Goal: Information Seeking & Learning: Learn about a topic

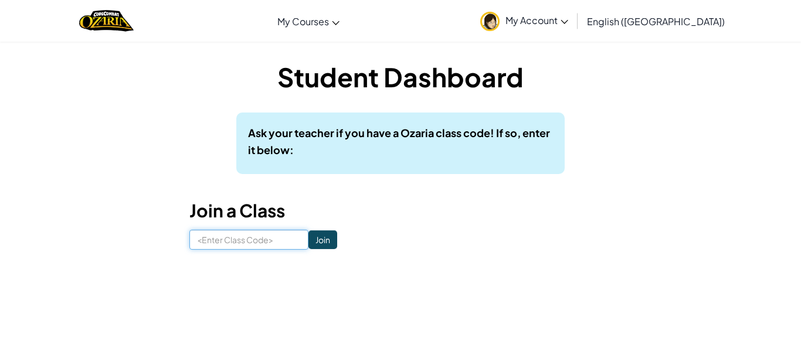
click at [245, 238] on input at bounding box center [249, 240] width 119 height 20
type input "EatArtBest"
click at [320, 240] on input "Join" at bounding box center [323, 240] width 29 height 19
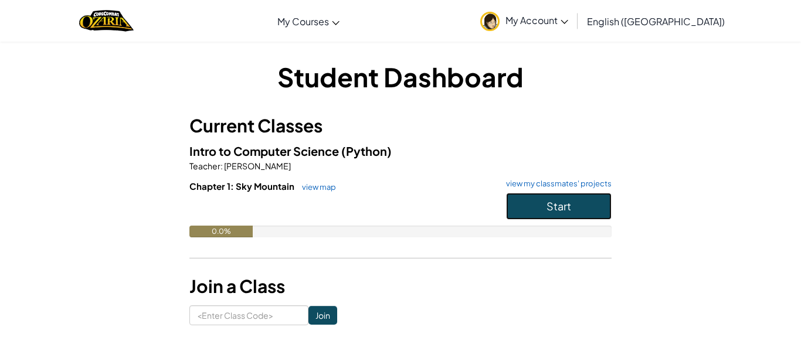
click at [577, 213] on button "Start" at bounding box center [559, 206] width 106 height 27
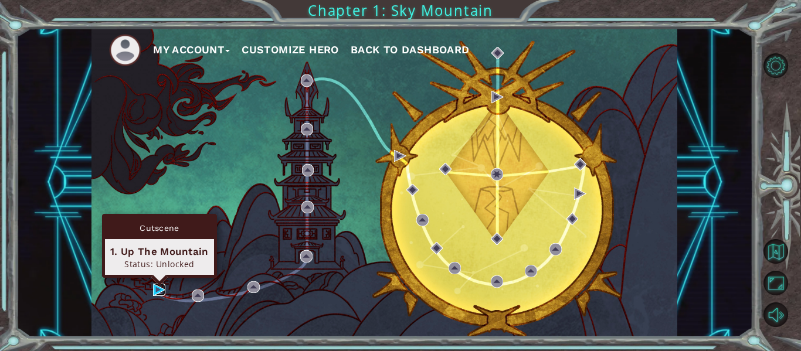
click at [153, 289] on img at bounding box center [159, 290] width 12 height 12
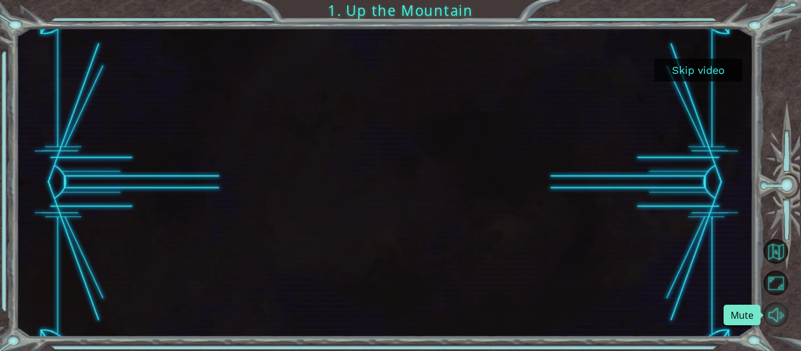
click at [781, 316] on button "Mute" at bounding box center [776, 315] width 25 height 25
click at [780, 318] on button "Unmute" at bounding box center [776, 315] width 25 height 25
click at [780, 318] on button "Mute" at bounding box center [776, 315] width 25 height 25
click at [722, 64] on button "Skip video" at bounding box center [699, 70] width 88 height 23
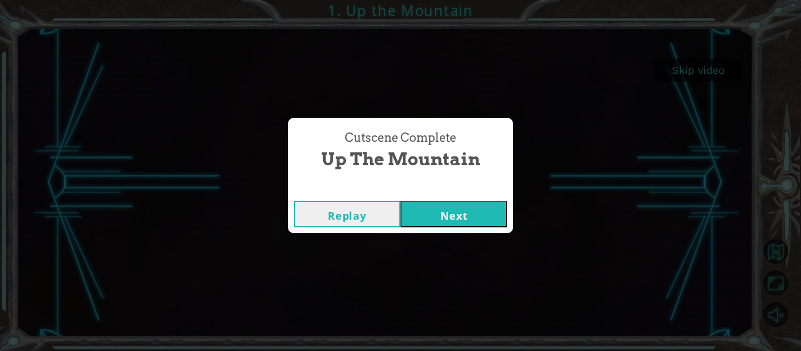
click at [449, 212] on button "Next" at bounding box center [454, 214] width 107 height 26
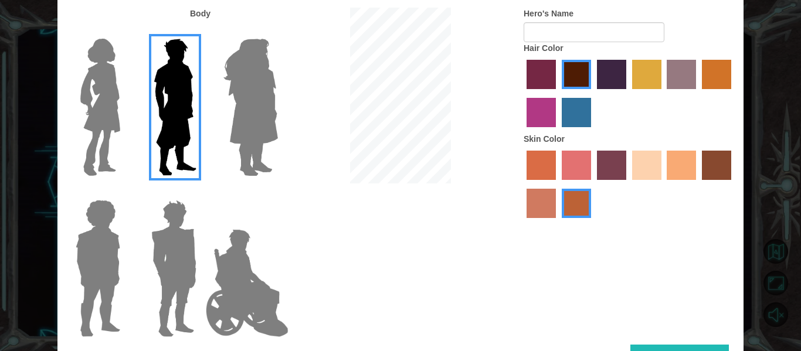
click at [99, 91] on img at bounding box center [100, 107] width 49 height 147
click at [125, 31] on input "Hero Connie" at bounding box center [125, 31] width 0 height 0
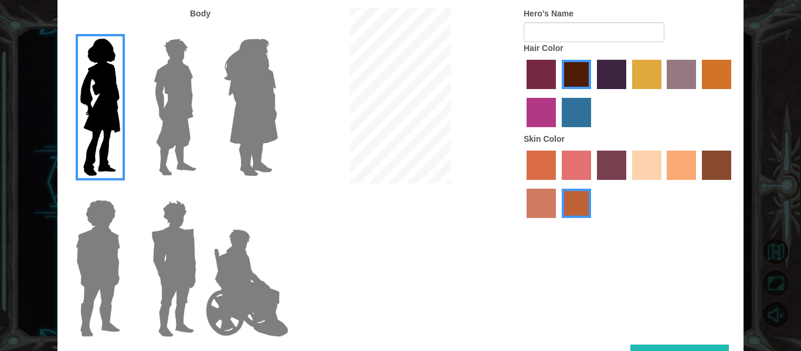
click at [99, 231] on img at bounding box center [98, 268] width 54 height 147
click at [125, 192] on input "Hero Steven" at bounding box center [125, 192] width 0 height 0
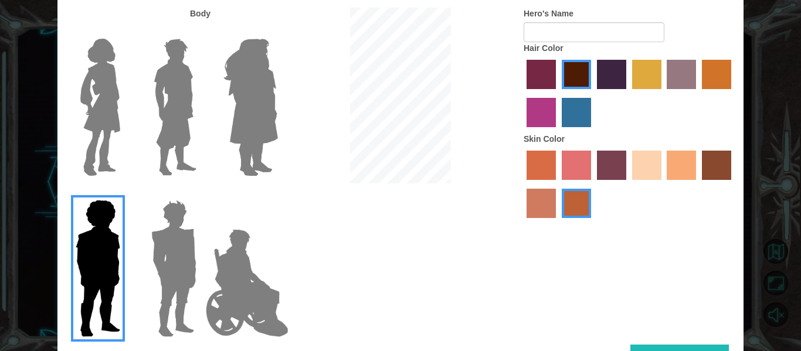
click at [175, 244] on img at bounding box center [174, 268] width 55 height 147
click at [201, 192] on input "Hero Garnet" at bounding box center [201, 192] width 0 height 0
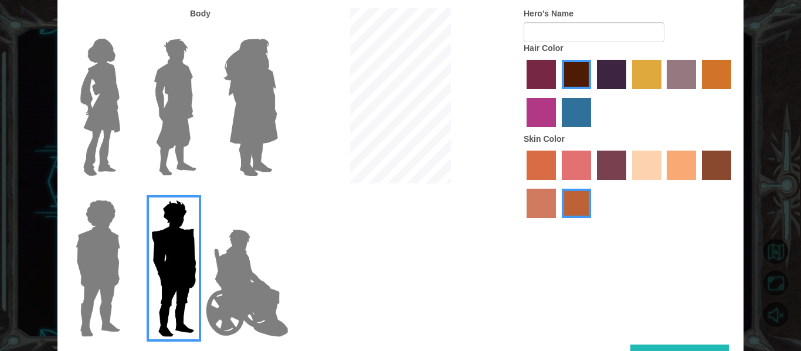
click at [236, 255] on img at bounding box center [247, 283] width 92 height 117
click at [278, 192] on input "Hero Jamie" at bounding box center [278, 192] width 0 height 0
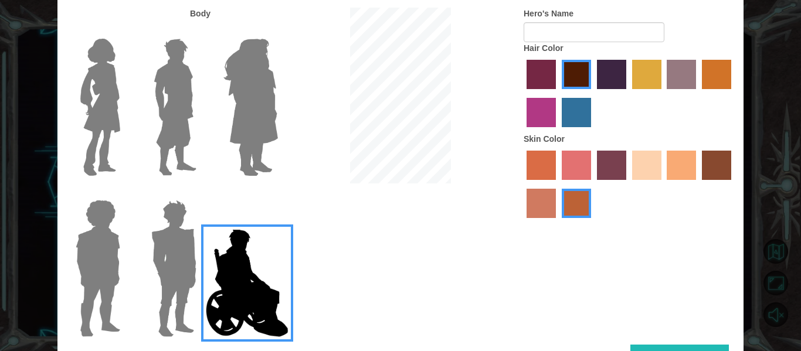
click at [180, 137] on img at bounding box center [175, 107] width 52 height 147
click at [201, 31] on input "Hero Lars" at bounding box center [201, 31] width 0 height 0
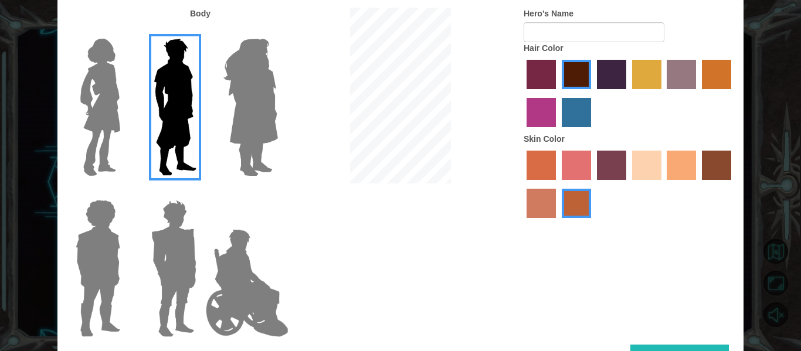
click at [127, 125] on div at bounding box center [95, 102] width 76 height 161
click at [113, 117] on img at bounding box center [100, 107] width 49 height 147
click at [125, 31] on input "Hero Connie" at bounding box center [125, 31] width 0 height 0
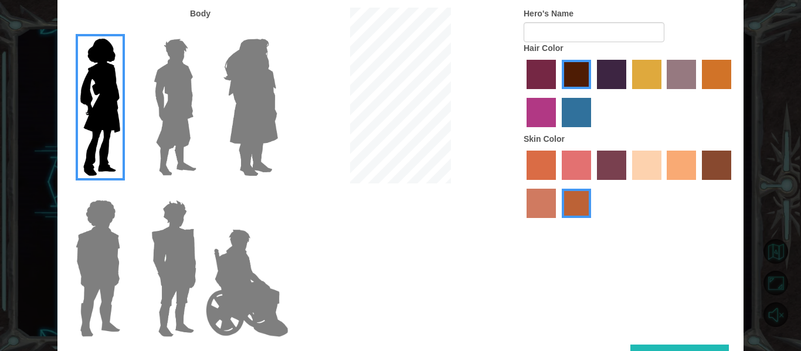
click at [603, 79] on label "hot purple hair color" at bounding box center [611, 74] width 29 height 29
click at [593, 93] on input "hot purple hair color" at bounding box center [593, 93] width 0 height 0
click at [539, 109] on label "medium red violet hair color" at bounding box center [541, 112] width 29 height 29
click at [733, 93] on input "medium red violet hair color" at bounding box center [733, 93] width 0 height 0
click at [687, 75] on label "bazaar hair color" at bounding box center [681, 74] width 29 height 29
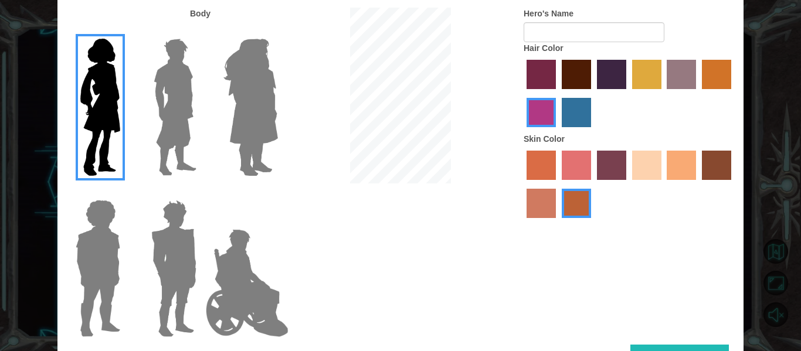
click at [664, 93] on input "bazaar hair color" at bounding box center [664, 93] width 0 height 0
click at [543, 103] on label "medium red violet hair color" at bounding box center [541, 112] width 29 height 29
click at [733, 93] on input "medium red violet hair color" at bounding box center [733, 93] width 0 height 0
click at [584, 177] on label "froly skin color" at bounding box center [576, 165] width 29 height 29
click at [558, 184] on input "froly skin color" at bounding box center [558, 184] width 0 height 0
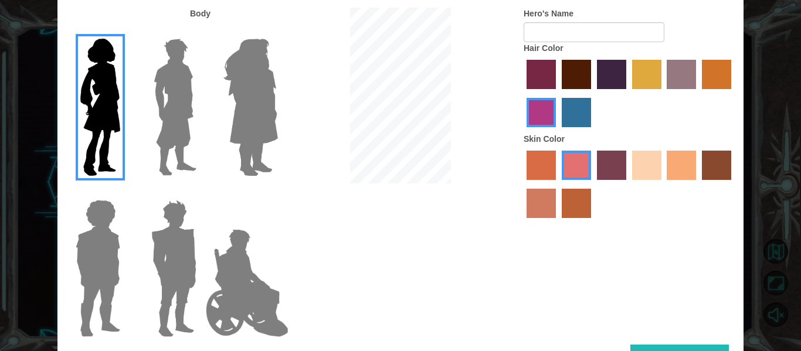
click at [543, 203] on label "burning sand skin color" at bounding box center [541, 203] width 29 height 29
click at [733, 184] on input "burning sand skin color" at bounding box center [733, 184] width 0 height 0
click at [653, 165] on label "sandy beach skin color" at bounding box center [646, 165] width 29 height 29
click at [628, 184] on input "sandy beach skin color" at bounding box center [628, 184] width 0 height 0
click at [539, 78] on label "paprika hair color" at bounding box center [541, 74] width 29 height 29
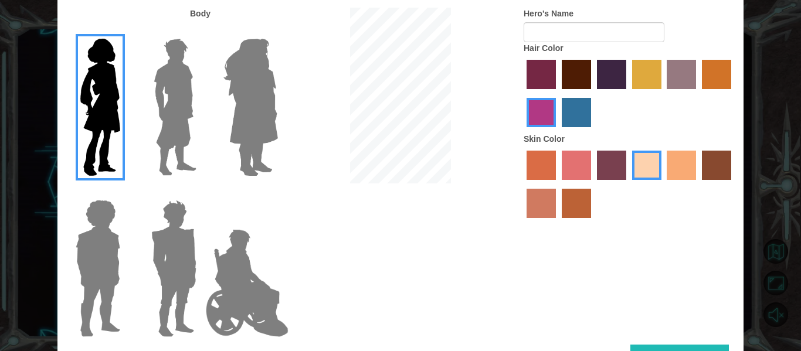
click at [523, 93] on input "paprika hair color" at bounding box center [523, 93] width 0 height 0
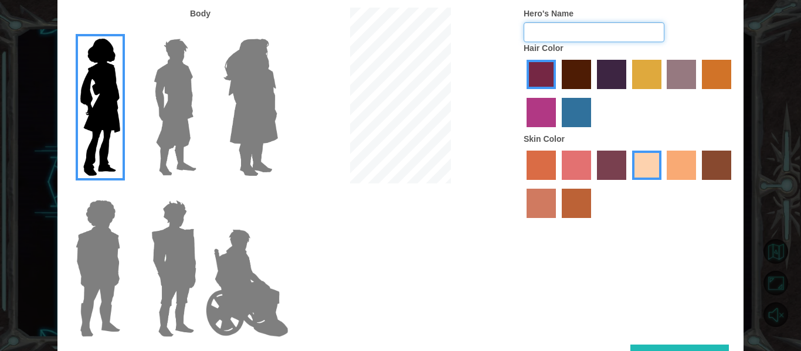
click at [597, 35] on input "Hero's Name" at bounding box center [594, 32] width 141 height 20
type input "BaeLee"
click at [639, 347] on button "Done" at bounding box center [680, 358] width 99 height 26
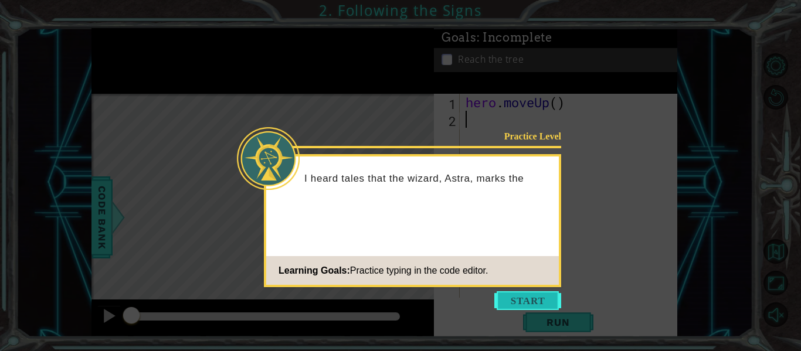
click at [532, 302] on button "Start" at bounding box center [528, 301] width 67 height 19
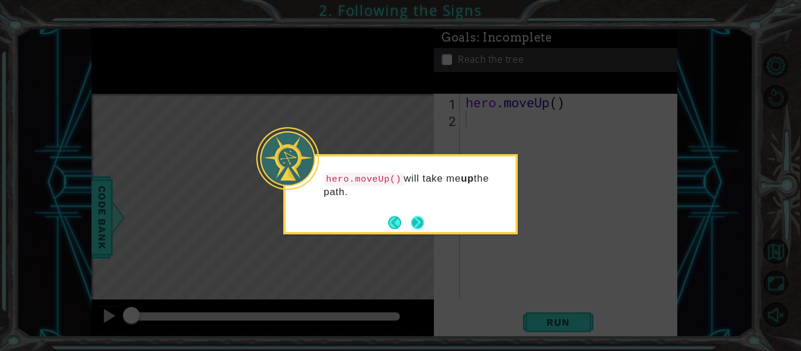
click at [417, 223] on button "Next" at bounding box center [417, 222] width 13 height 13
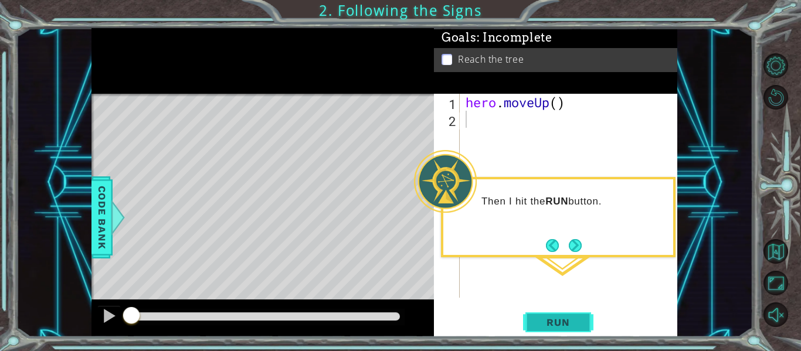
click at [552, 323] on span "Run" at bounding box center [558, 323] width 46 height 12
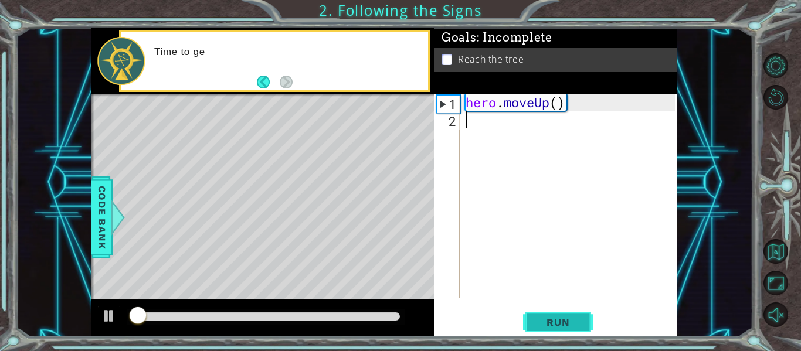
click at [552, 323] on span "Run" at bounding box center [558, 323] width 46 height 12
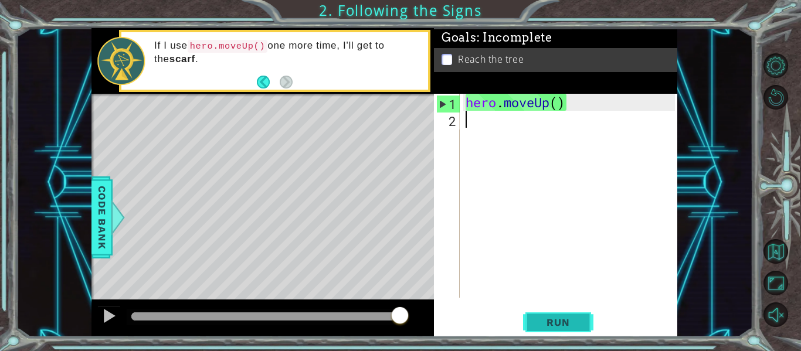
click at [567, 320] on span "Run" at bounding box center [558, 323] width 46 height 12
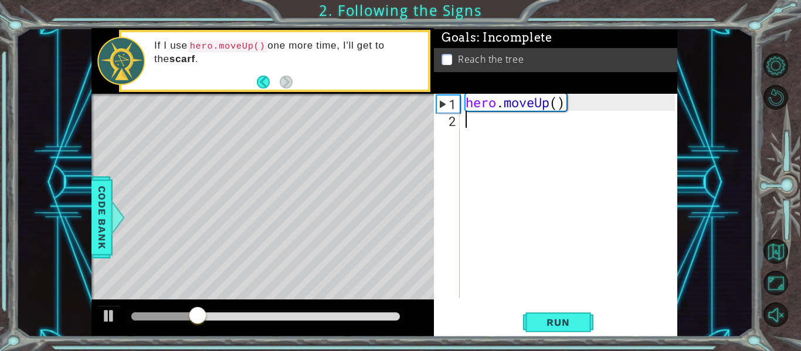
click at [559, 108] on div "hero . moveUp ( )" at bounding box center [572, 213] width 218 height 238
type textarea "hero.moveUp(2)"
click at [553, 313] on button "Run" at bounding box center [558, 323] width 70 height 24
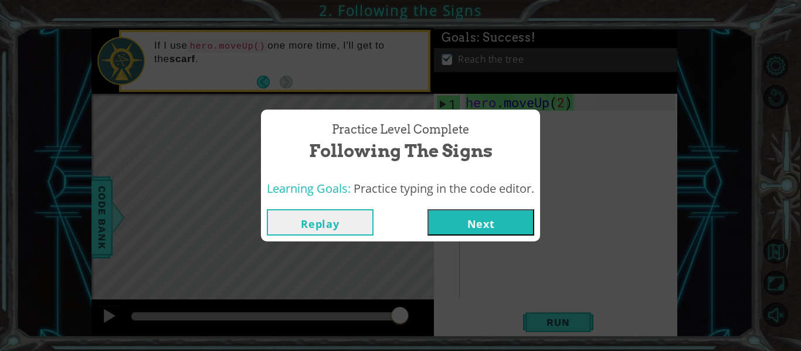
click at [472, 212] on button "Next" at bounding box center [481, 222] width 107 height 26
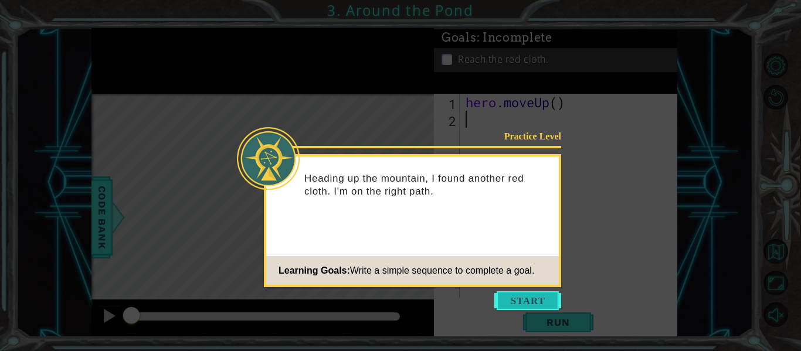
click at [530, 309] on button "Start" at bounding box center [528, 301] width 67 height 19
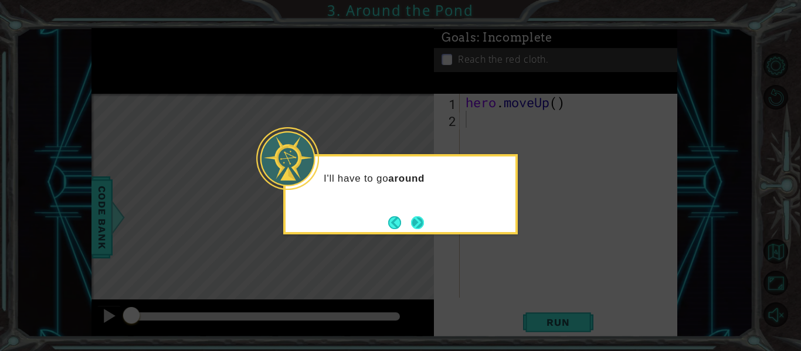
click at [411, 221] on button "Next" at bounding box center [417, 222] width 13 height 13
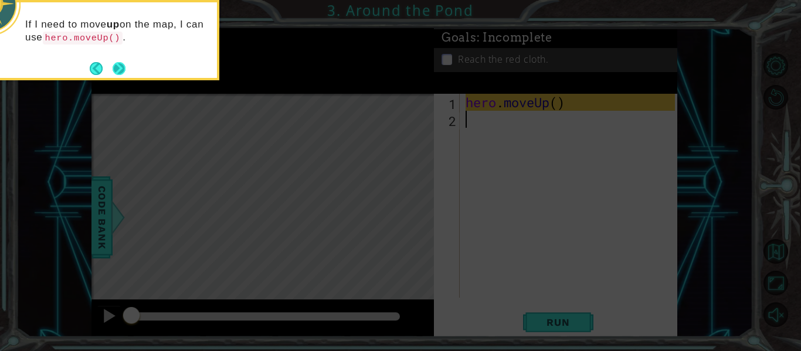
click at [116, 67] on button "Next" at bounding box center [119, 68] width 13 height 13
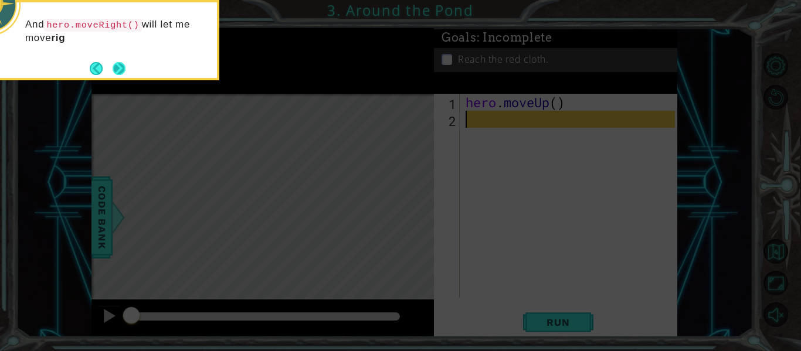
click at [113, 67] on button "Next" at bounding box center [119, 68] width 13 height 13
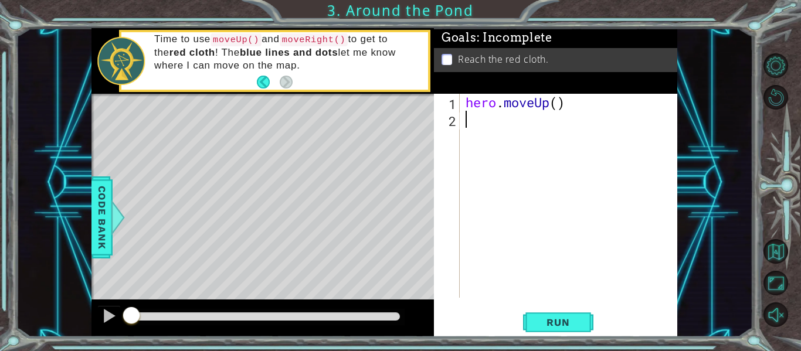
click at [499, 140] on div "hero . moveUp ( )" at bounding box center [572, 213] width 218 height 238
click at [111, 216] on div at bounding box center [118, 217] width 15 height 35
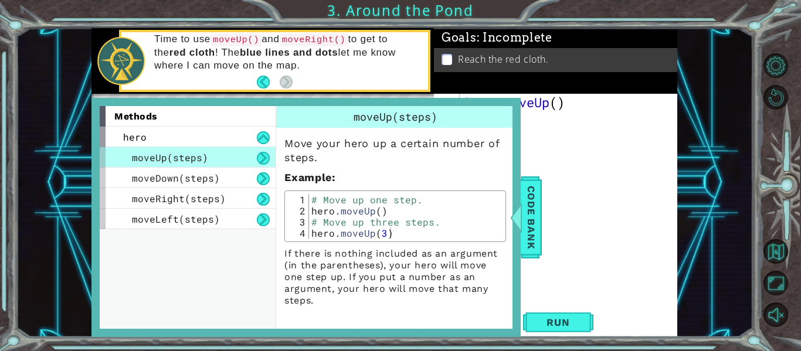
click at [560, 174] on div "hero . moveUp ( )" at bounding box center [572, 213] width 218 height 238
click at [519, 216] on div at bounding box center [516, 217] width 15 height 35
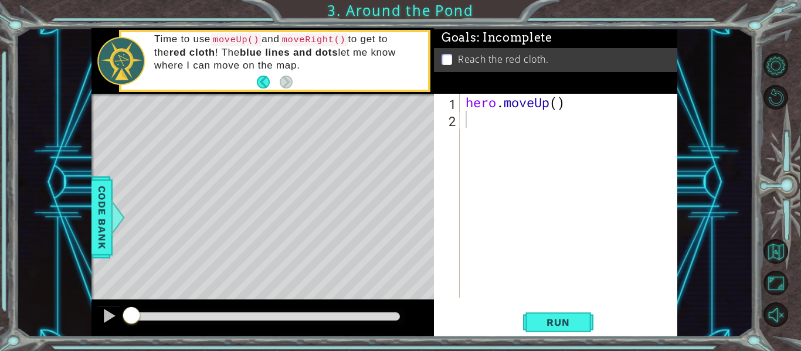
click at [558, 105] on div "hero . moveUp ( )" at bounding box center [572, 213] width 218 height 238
type textarea "hero.moveUp()"
click at [502, 121] on div "hero . moveUp ( )" at bounding box center [572, 213] width 218 height 238
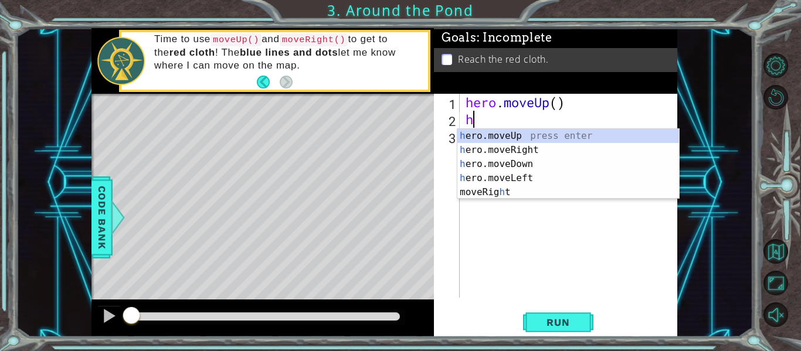
type textarea "he"
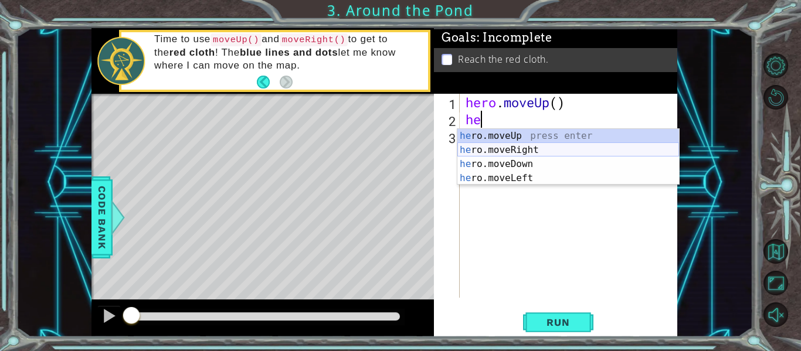
click at [508, 150] on div "he ro.moveUp press enter he ro.moveRight press enter he ro.moveDown press enter…" at bounding box center [569, 171] width 222 height 84
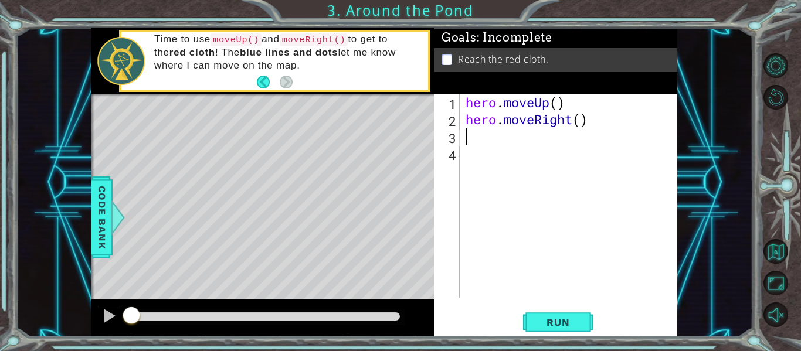
click at [583, 117] on div "hero . moveUp ( ) hero . moveRight ( )" at bounding box center [572, 213] width 218 height 238
type textarea "hero.moveRight()"
click at [490, 134] on div "hero . moveUp ( ) hero . moveRight ( )" at bounding box center [572, 213] width 218 height 238
type textarea "h"
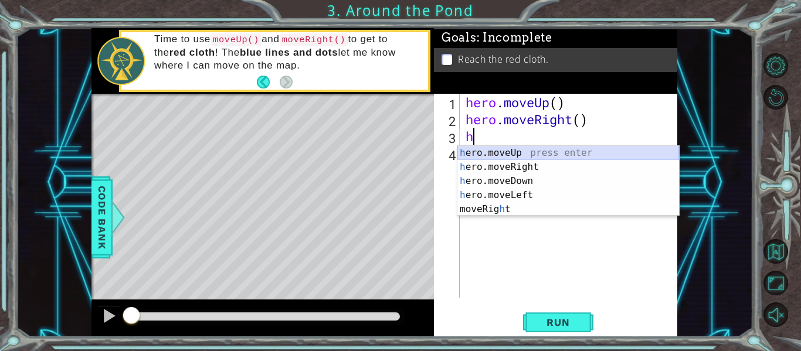
click at [508, 155] on div "h ero.moveUp press enter h ero.moveRight press enter h ero.moveDown press enter…" at bounding box center [569, 195] width 222 height 99
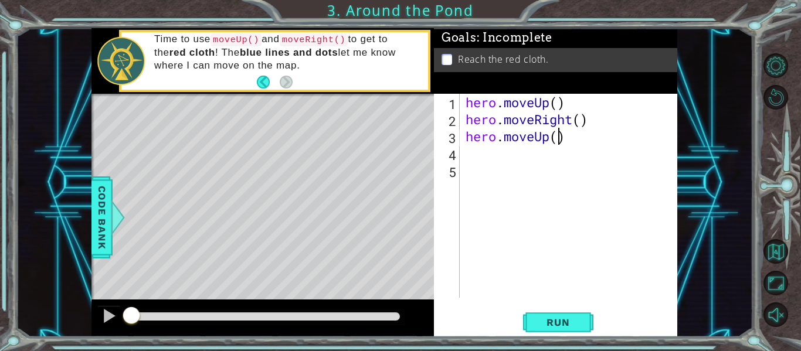
click at [558, 137] on div "hero . moveUp ( ) hero . moveRight ( ) hero . moveUp ( )" at bounding box center [572, 213] width 218 height 238
type textarea "hero.moveUp(2)"
click at [473, 169] on div "hero . moveUp ( ) hero . moveRight ( ) hero . moveUp ( 2 )" at bounding box center [572, 213] width 218 height 238
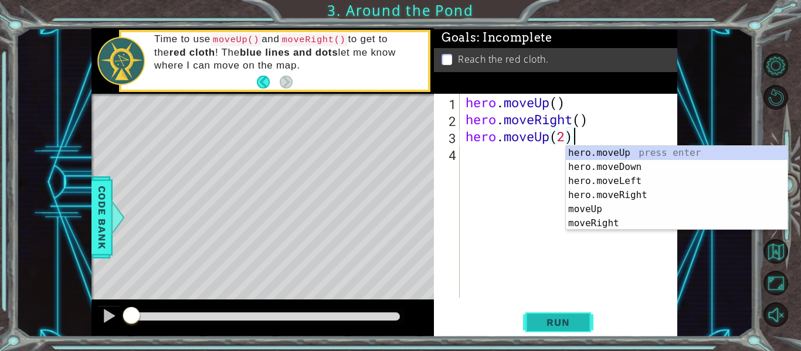
type textarea "hero.moveUp(2)"
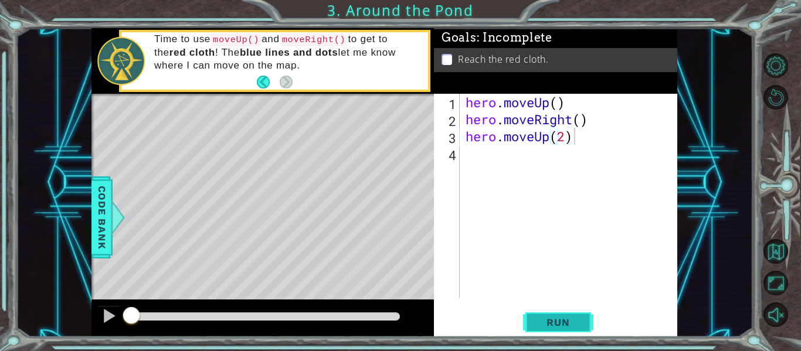
click at [564, 321] on span "Run" at bounding box center [558, 323] width 46 height 12
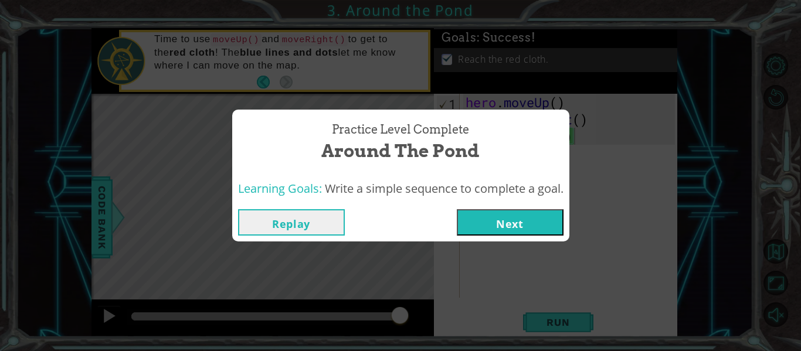
click at [513, 228] on button "Next" at bounding box center [510, 222] width 107 height 26
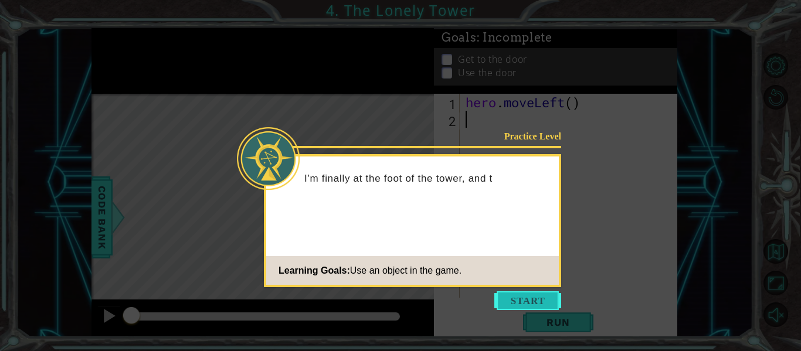
click at [523, 306] on button "Start" at bounding box center [528, 301] width 67 height 19
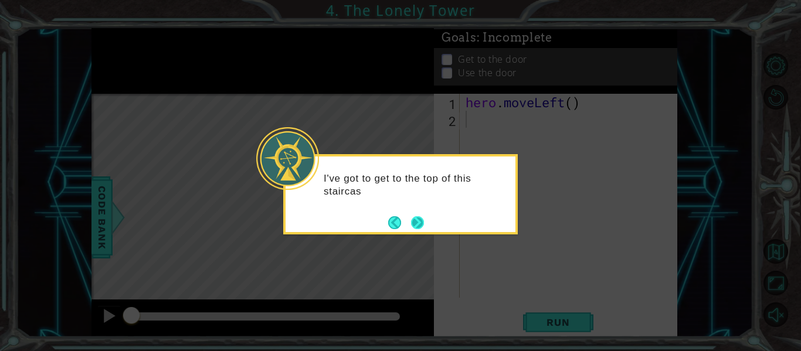
click at [424, 229] on button "Next" at bounding box center [417, 222] width 13 height 13
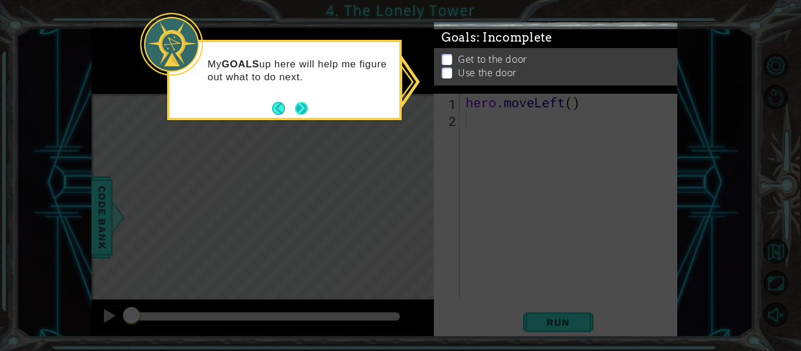
click at [295, 107] on button "Next" at bounding box center [301, 108] width 13 height 13
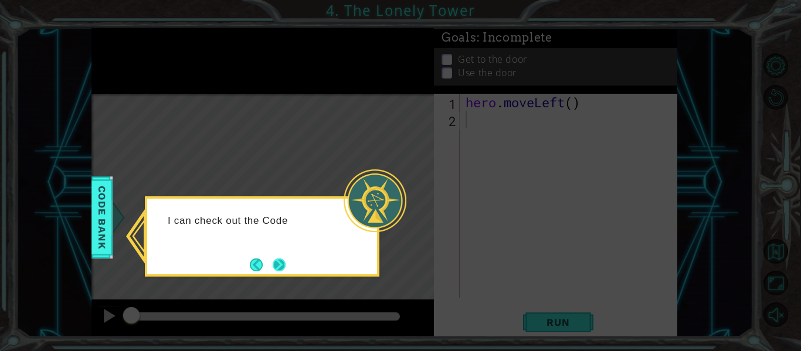
click at [283, 263] on button "Next" at bounding box center [279, 265] width 13 height 13
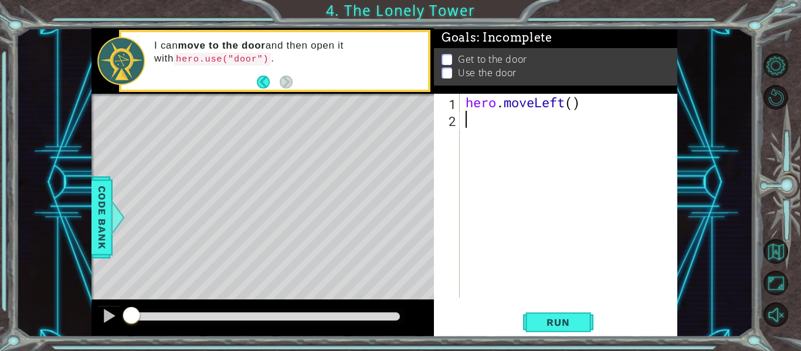
click at [488, 123] on div "hero . moveLeft ( )" at bounding box center [572, 213] width 218 height 238
click at [576, 105] on div "hero . moveLeft ( )" at bounding box center [572, 213] width 218 height 238
type textarea "hero.moveLeft(2)"
click at [515, 116] on div "hero . moveLeft ( 2 )" at bounding box center [572, 213] width 218 height 238
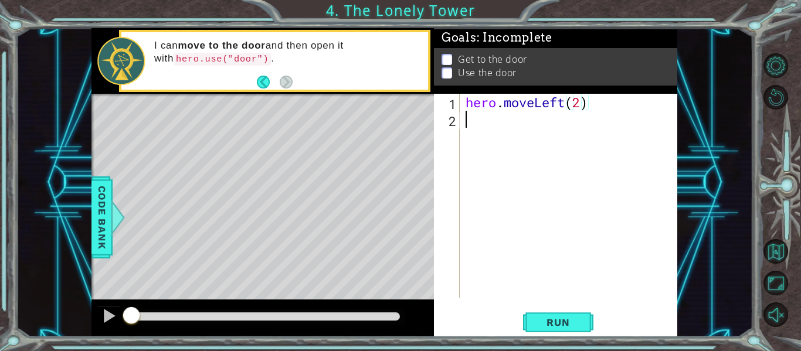
scroll to position [0, 0]
type textarea "h"
click at [559, 119] on div "hero . moveLeft ( 2 ) hero . moveUp ( )" at bounding box center [572, 213] width 218 height 238
type textarea "hero.moveUp(2)"
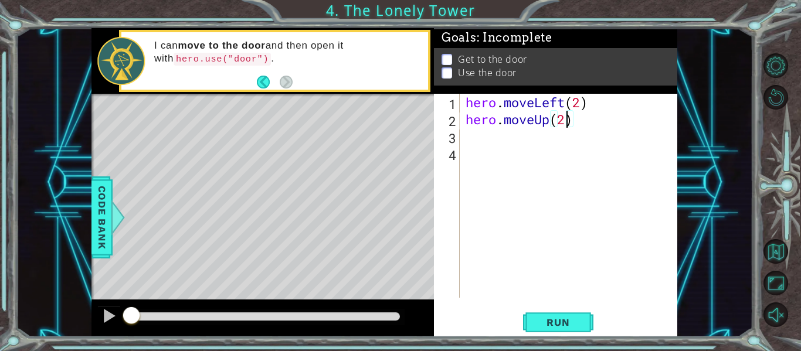
click at [498, 141] on div "hero . moveLeft ( 2 ) hero . moveUp ( 2 )" at bounding box center [572, 213] width 218 height 238
type textarea "he"
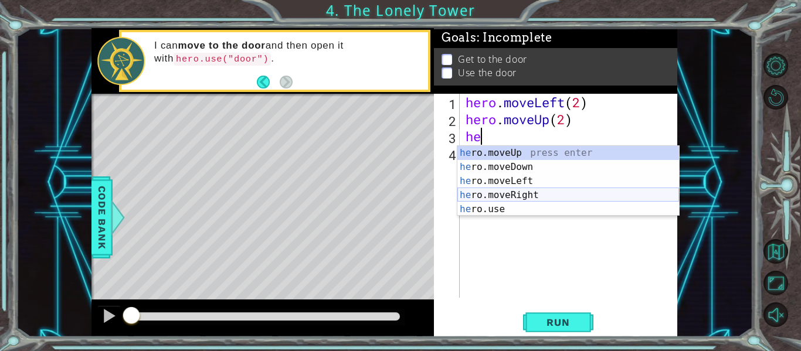
click at [514, 195] on div "he ro.moveUp press enter he ro.moveDown press enter he ro.moveLeft press enter …" at bounding box center [569, 195] width 222 height 99
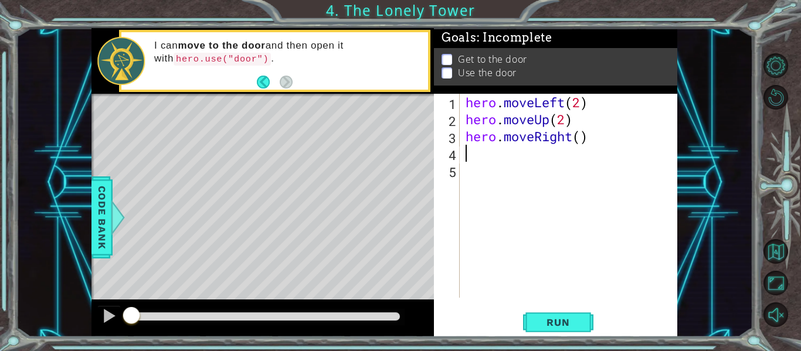
click at [586, 133] on div "hero . moveLeft ( 2 ) hero . moveUp ( 2 ) hero . moveRight ( )" at bounding box center [572, 213] width 218 height 238
type textarea "hero.moveRight(2)"
click at [521, 152] on div "hero . moveLeft ( 2 ) hero . moveUp ( 2 ) hero . moveRight ( 2 )" at bounding box center [572, 213] width 218 height 238
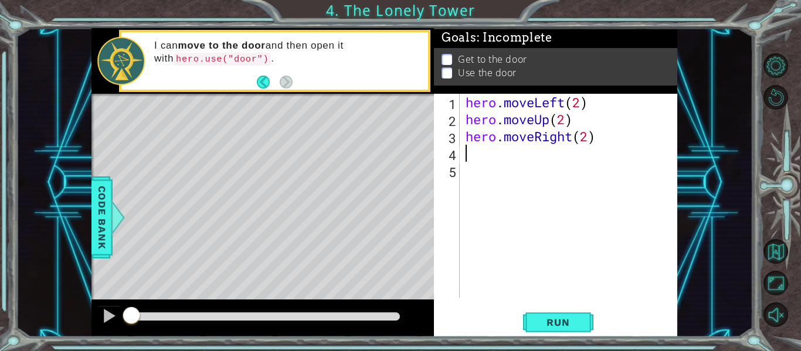
type textarea "e"
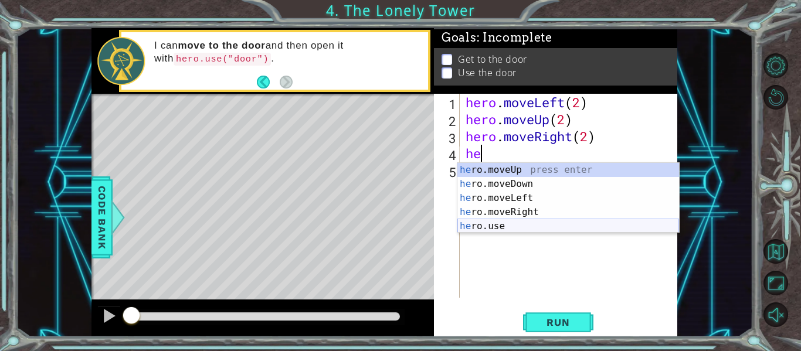
click at [505, 226] on div "he ro.moveUp press enter he ro.moveDown press enter he ro.moveLeft press enter …" at bounding box center [569, 212] width 222 height 99
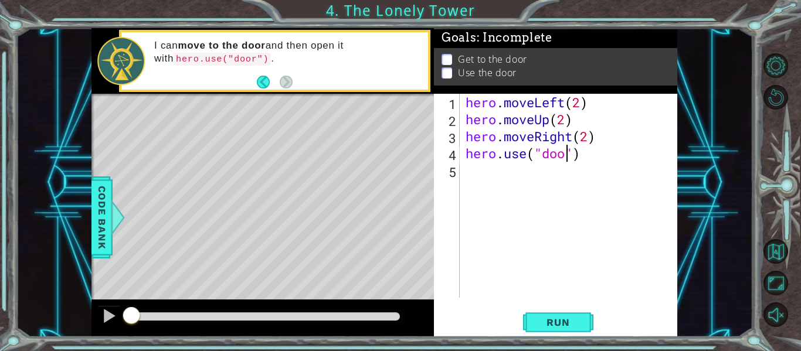
scroll to position [0, 5]
type textarea "hero.use("door")"
click at [553, 317] on span "Run" at bounding box center [558, 323] width 46 height 12
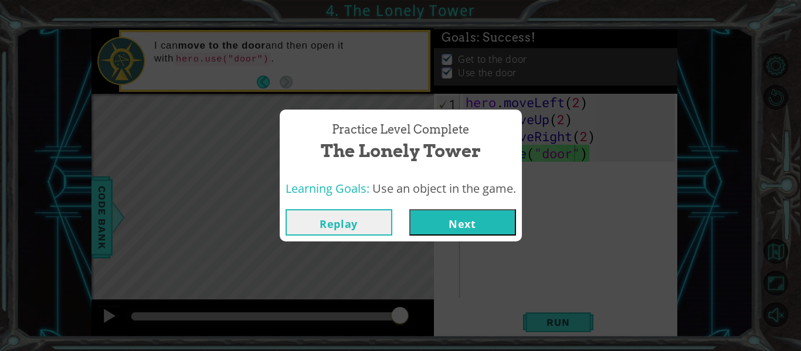
click at [465, 219] on button "Next" at bounding box center [463, 222] width 107 height 26
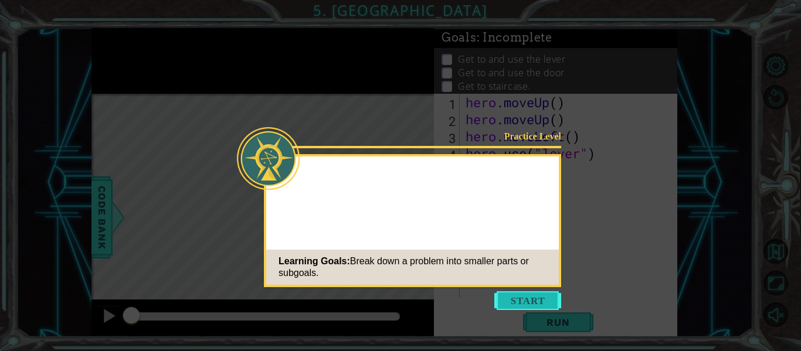
click at [543, 300] on button "Start" at bounding box center [528, 301] width 67 height 19
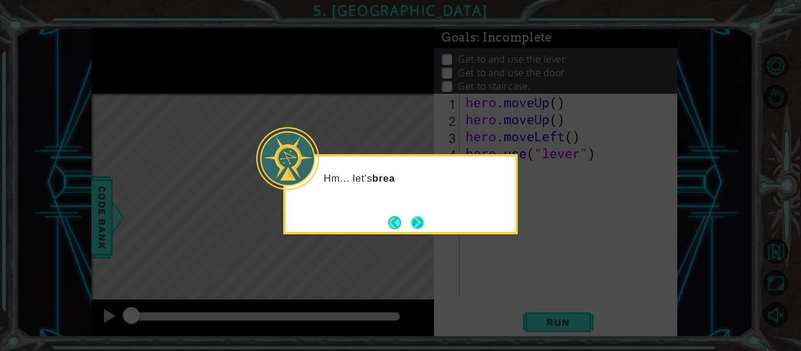
click at [421, 219] on button "Next" at bounding box center [417, 222] width 13 height 13
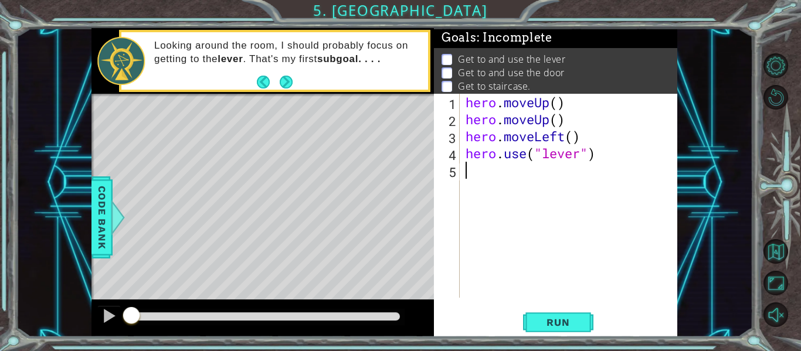
click at [521, 181] on div "hero . moveUp ( ) hero . moveUp ( ) hero . moveLeft ( ) hero . use ( "lever" )" at bounding box center [572, 213] width 218 height 238
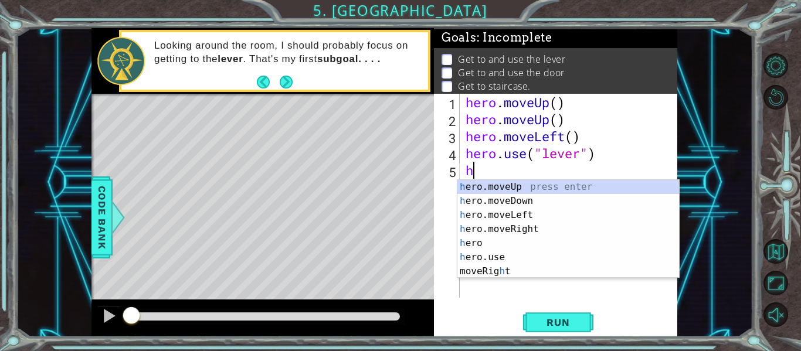
type textarea "he"
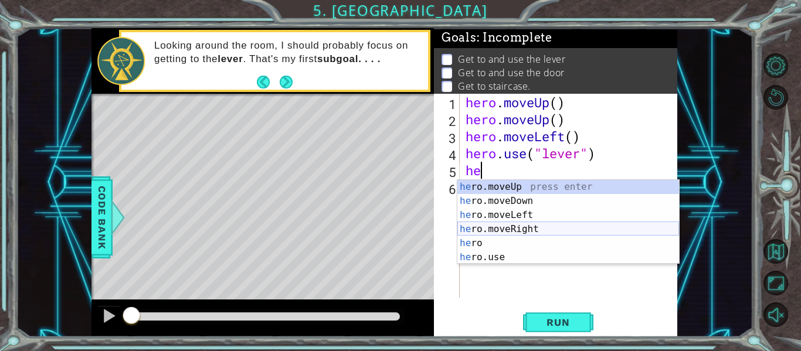
click at [522, 234] on div "he ro.moveUp press enter he ro.moveDown press enter he ro.moveLeft press enter …" at bounding box center [569, 236] width 222 height 113
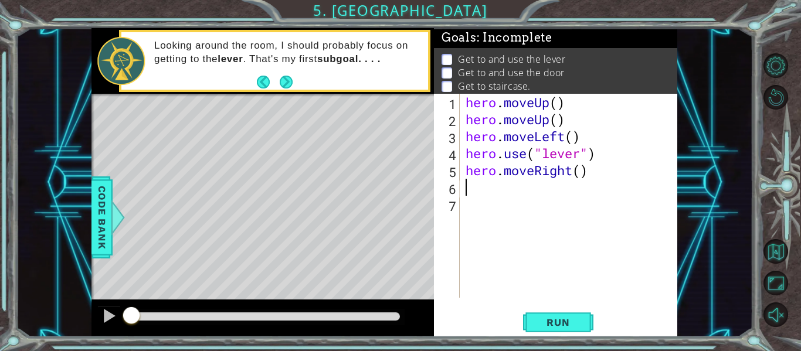
type textarea "3"
click at [581, 172] on div "hero . moveUp ( ) hero . moveUp ( ) hero . moveLeft ( ) hero . use ( "lever" ) …" at bounding box center [572, 213] width 218 height 238
type textarea "hero.moveRight(3)"
click at [515, 188] on div "hero . moveUp ( ) hero . moveUp ( ) hero . moveLeft ( ) hero . use ( "lever" ) …" at bounding box center [572, 213] width 218 height 238
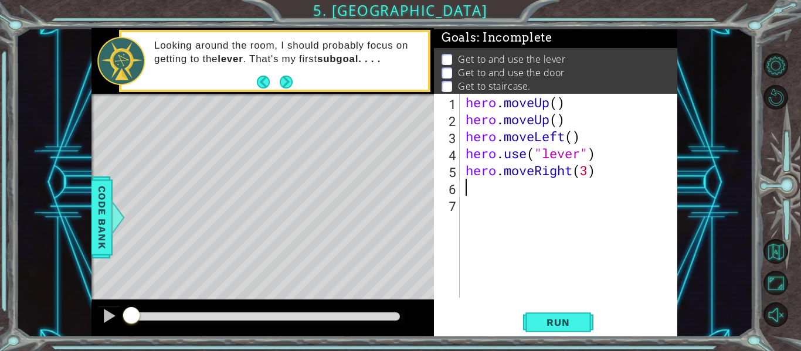
scroll to position [0, 0]
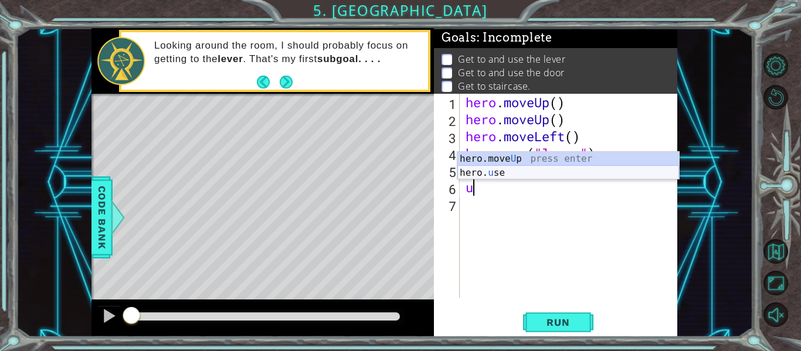
click at [522, 174] on div "hero.move U p press enter hero. u se press enter" at bounding box center [569, 180] width 222 height 56
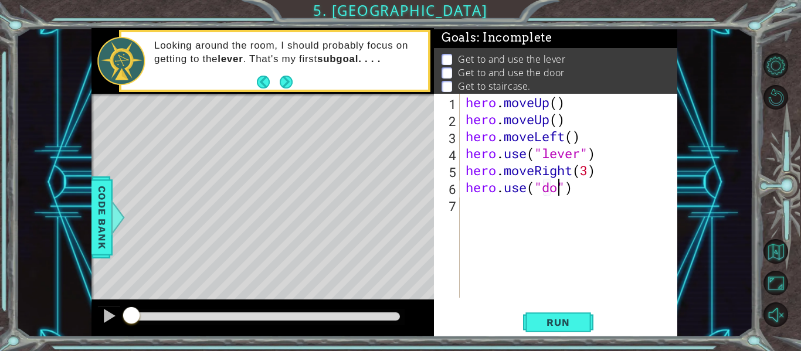
type textarea "hero.use("door")"
click at [493, 202] on div "hero . moveUp ( ) hero . moveUp ( ) hero . moveLeft ( ) hero . use ( "lever" ) …" at bounding box center [572, 213] width 218 height 238
type textarea "he"
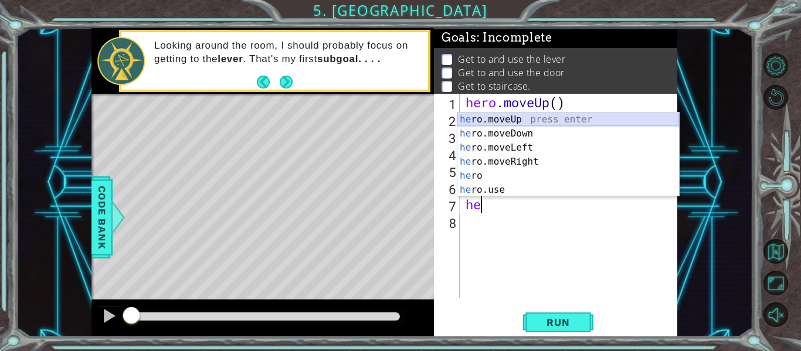
click at [517, 119] on div "he ro.moveUp press enter he ro.moveDown press enter he ro.moveLeft press enter …" at bounding box center [569, 169] width 222 height 113
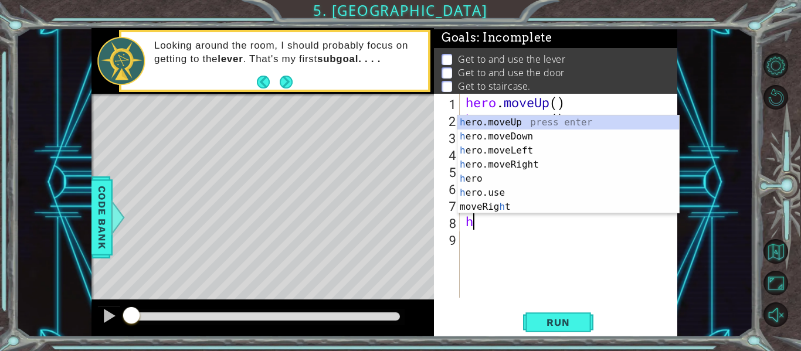
type textarea "he"
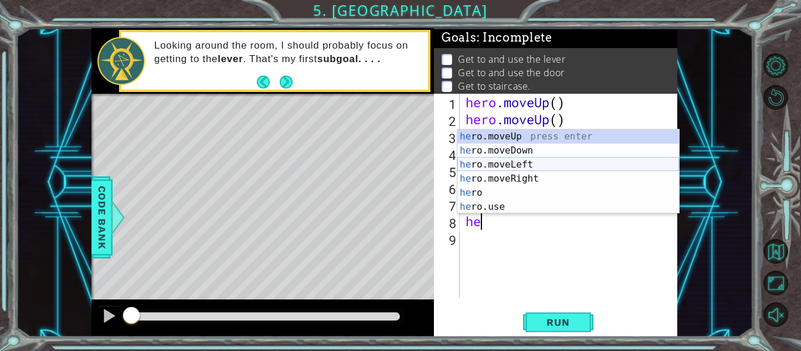
click at [529, 168] on div "he ro.moveUp press enter he ro.moveDown press enter he ro.moveLeft press enter …" at bounding box center [569, 186] width 222 height 113
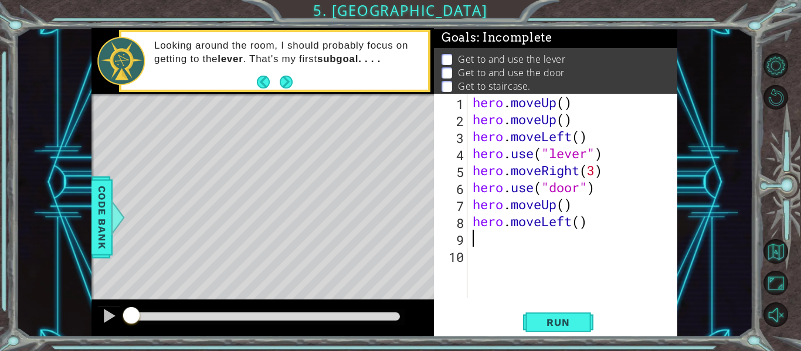
click at [582, 224] on div "hero . moveUp ( ) hero . moveUp ( ) hero . moveLeft ( ) hero . use ( "lever" ) …" at bounding box center [576, 213] width 211 height 238
type textarea "hero.moveLeft(3)"
click at [557, 317] on span "Run" at bounding box center [558, 323] width 46 height 12
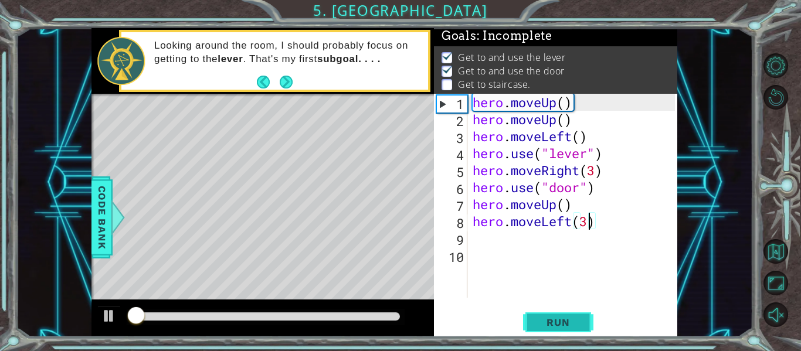
scroll to position [3, 0]
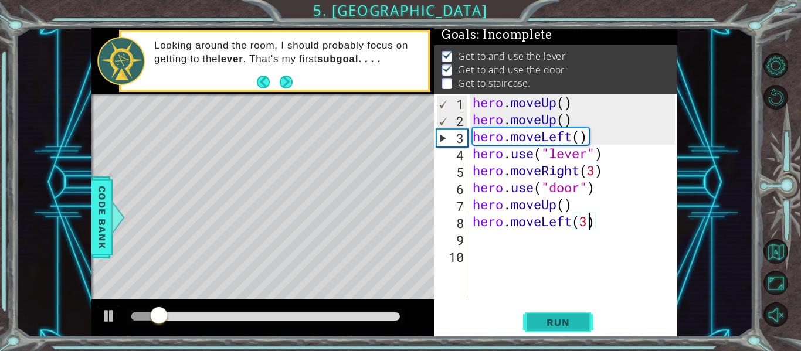
click at [557, 317] on span "Run" at bounding box center [558, 323] width 46 height 12
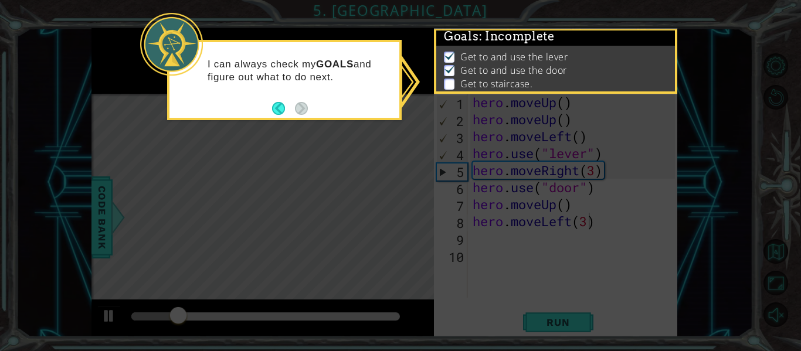
click at [486, 231] on icon at bounding box center [400, 175] width 801 height 351
click at [472, 239] on icon at bounding box center [400, 175] width 801 height 351
click at [161, 30] on div at bounding box center [171, 44] width 63 height 63
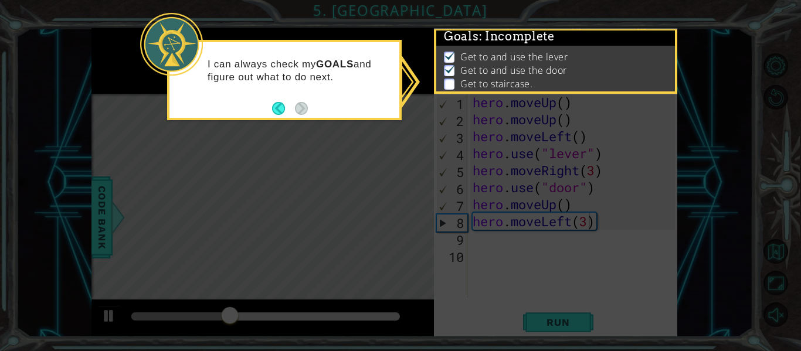
click at [451, 77] on li "Get to staircase." at bounding box center [557, 83] width 226 height 13
click at [412, 77] on icon at bounding box center [400, 175] width 801 height 351
click at [278, 107] on button "Back" at bounding box center [283, 108] width 23 height 13
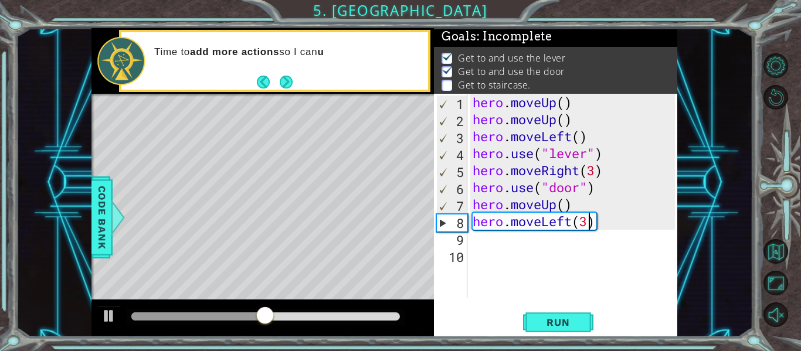
click at [506, 236] on div "hero . moveUp ( ) hero . moveUp ( ) hero . moveLeft ( ) hero . use ( "lever" ) …" at bounding box center [576, 213] width 211 height 238
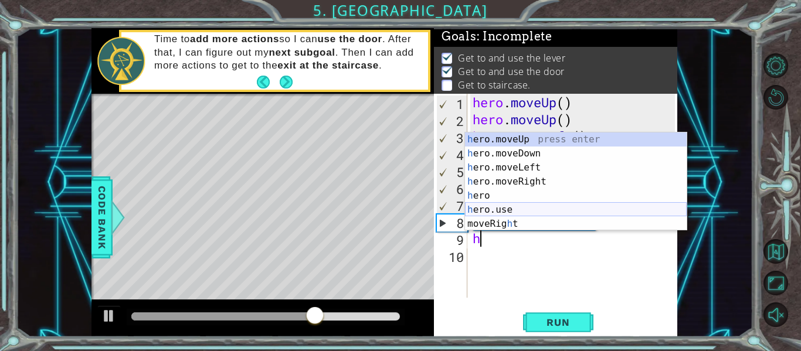
click at [517, 215] on div "h ero.moveUp press enter h ero.moveDown press enter h ero.moveLeft press enter …" at bounding box center [576, 196] width 222 height 127
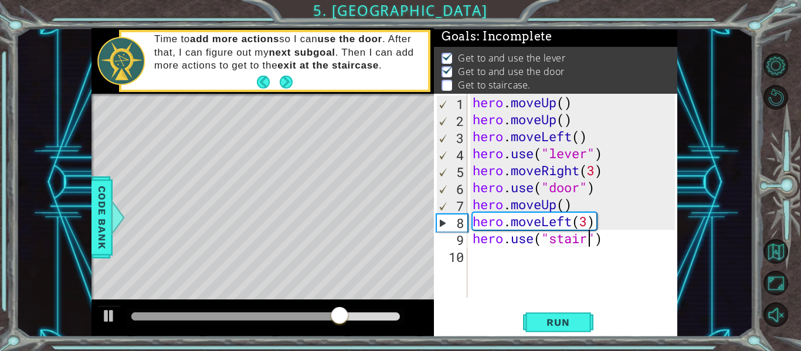
scroll to position [0, 6]
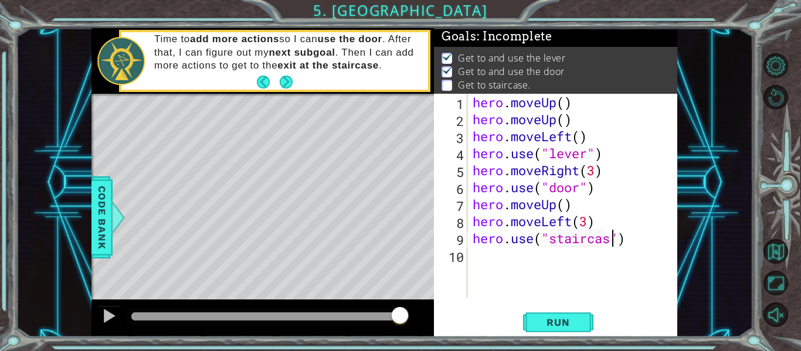
type textarea "hero.use("staircase")"
click at [579, 326] on span "Run" at bounding box center [558, 323] width 46 height 12
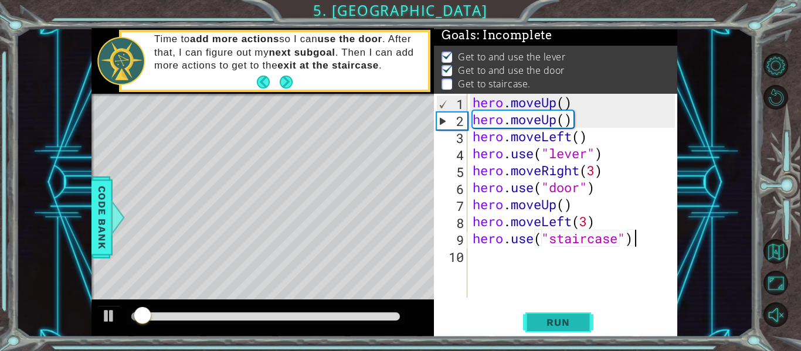
scroll to position [3, 0]
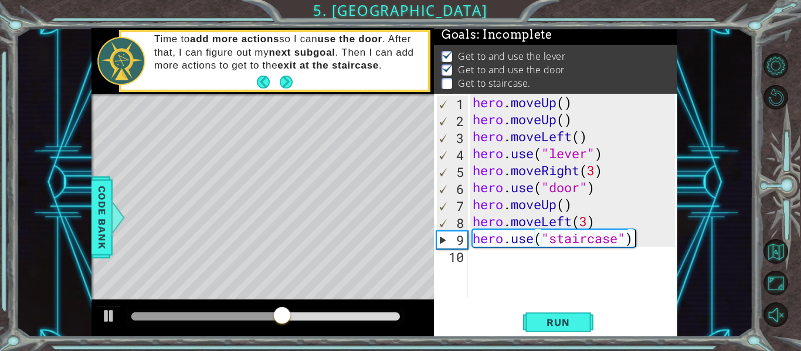
click at [564, 206] on div "hero . moveUp ( ) hero . moveUp ( ) hero . moveLeft ( ) hero . use ( "lever" ) …" at bounding box center [576, 213] width 211 height 238
type textarea "hero.moveUp(2)"
click at [549, 322] on span "Run" at bounding box center [558, 323] width 46 height 12
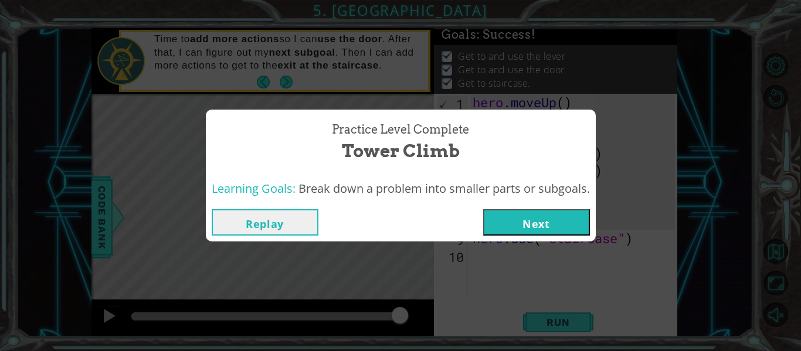
click at [533, 214] on button "Next" at bounding box center [536, 222] width 107 height 26
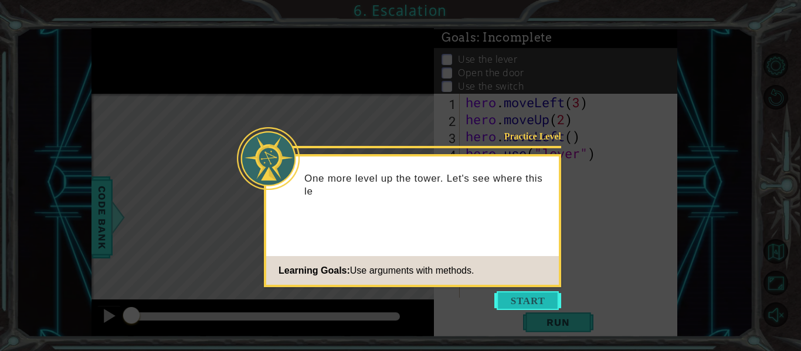
click at [540, 294] on button "Start" at bounding box center [528, 301] width 67 height 19
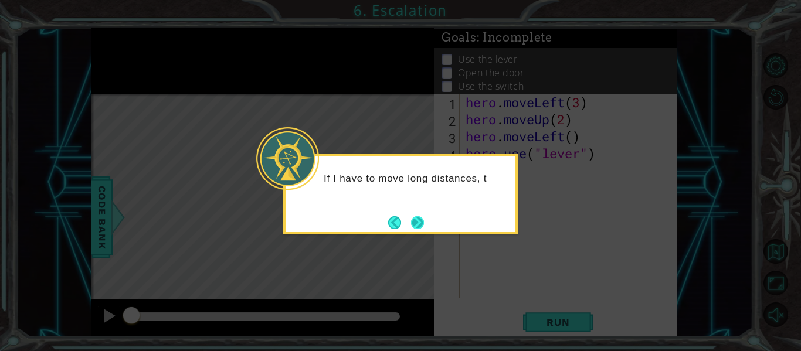
click at [412, 228] on button "Next" at bounding box center [417, 222] width 13 height 13
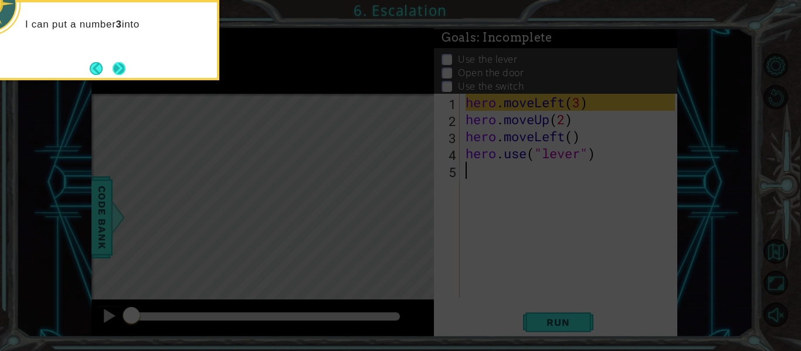
click at [113, 67] on button "Next" at bounding box center [119, 68] width 13 height 13
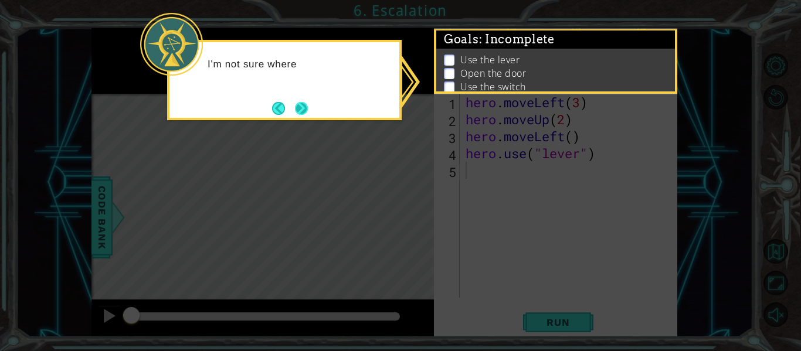
click at [303, 103] on button "Next" at bounding box center [301, 108] width 13 height 13
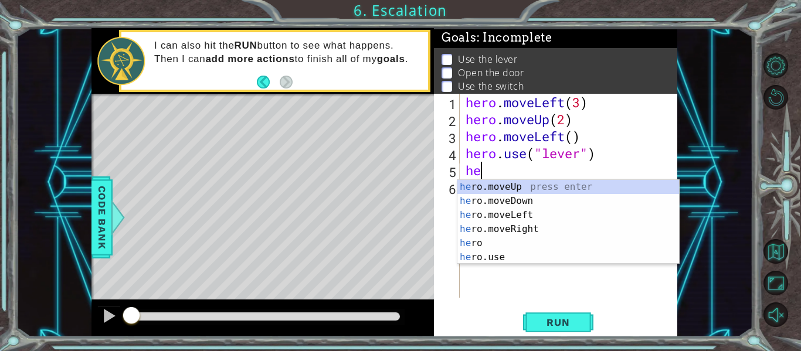
scroll to position [0, 1]
click at [530, 218] on div "he r o .moveUp press enter he r o .moveDown press enter he r o .moveLeft press …" at bounding box center [569, 236] width 222 height 113
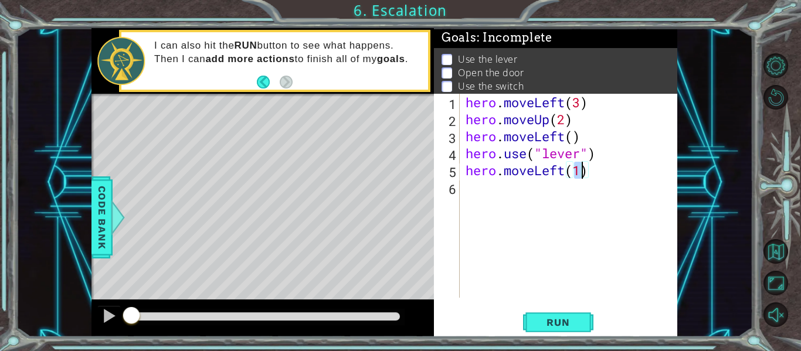
type textarea "hero.moveLeft()"
click at [500, 194] on div "hero . moveLeft ( 3 ) hero . moveUp ( 2 ) hero . moveLeft ( ) hero . use ( "lev…" at bounding box center [572, 213] width 218 height 238
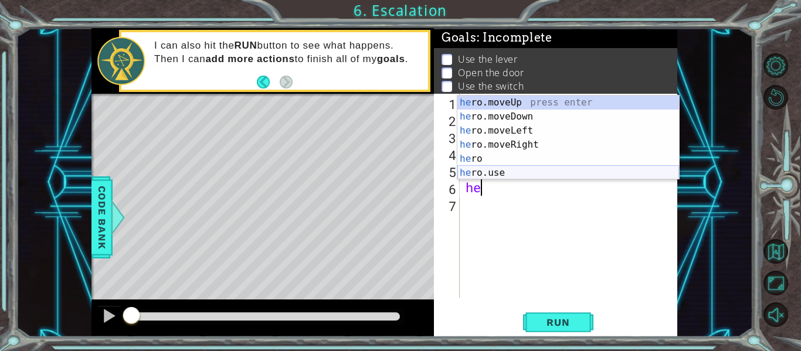
click at [503, 174] on div "he ro.moveUp press enter he ro.moveDown press enter he ro.moveLeft press enter …" at bounding box center [569, 152] width 222 height 113
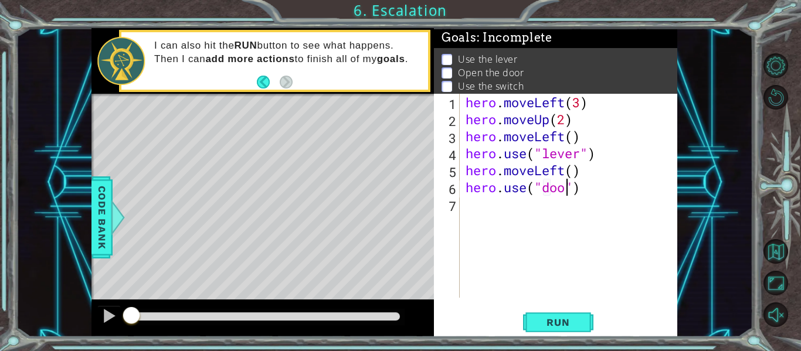
scroll to position [0, 5]
type textarea "hero.use("door")"
click at [517, 203] on div "hero . moveLeft ( 3 ) hero . moveUp ( 2 ) hero . moveLeft ( ) hero . use ( "lev…" at bounding box center [572, 213] width 218 height 238
type textarea "hero.moveUp(2)"
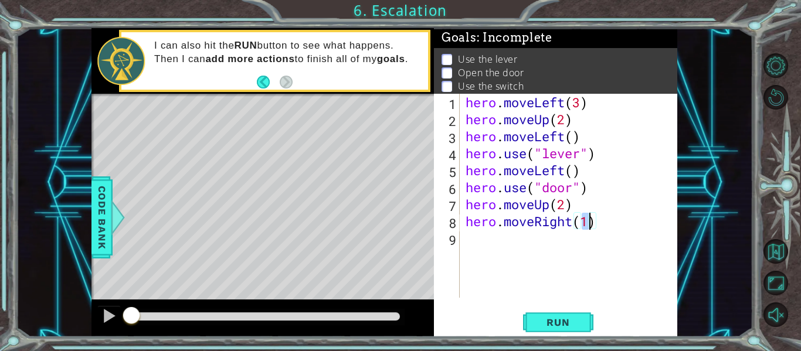
type textarea "hero.moveRight(2)"
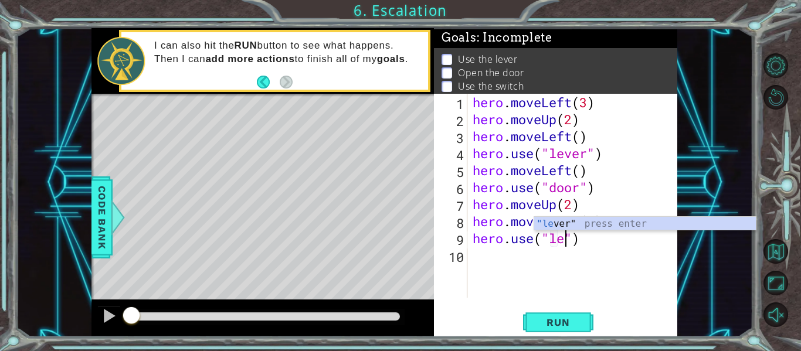
scroll to position [0, 5]
type textarea "hero.use("lever")"
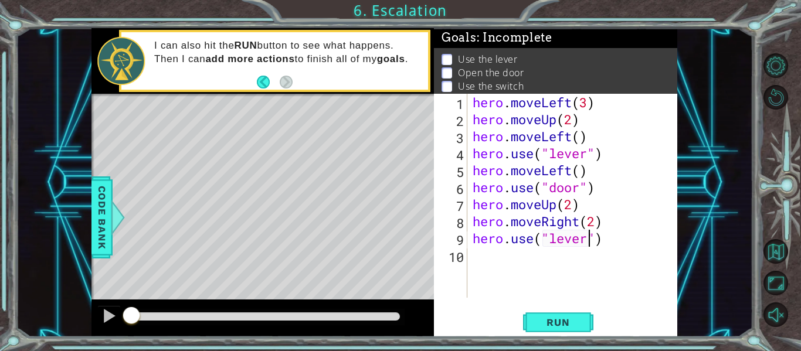
scroll to position [0, 0]
click at [554, 325] on span "Run" at bounding box center [558, 323] width 46 height 12
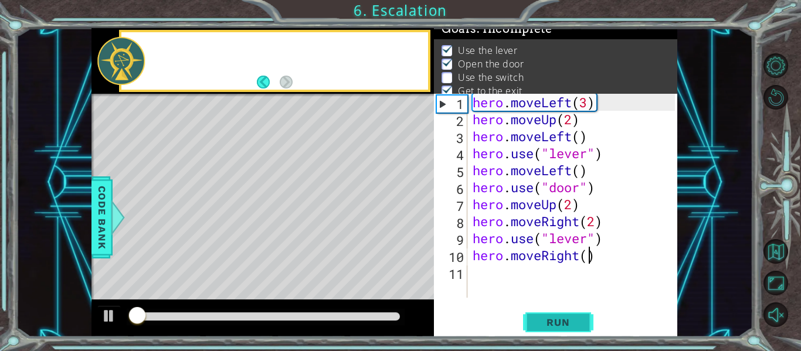
scroll to position [9, 0]
click at [554, 325] on span "Run" at bounding box center [558, 323] width 46 height 12
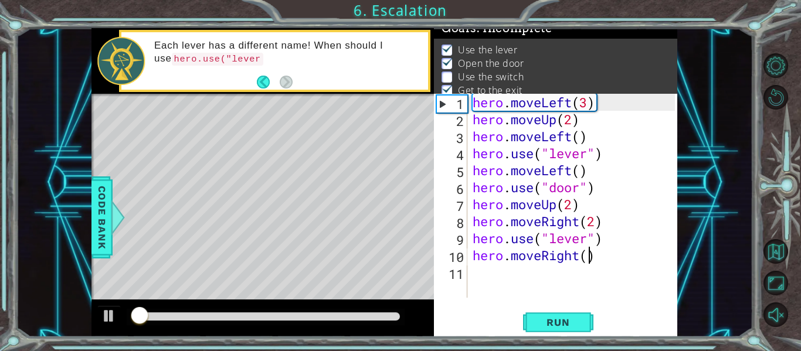
click at [585, 243] on div "hero . moveLeft ( 3 ) hero . moveUp ( 2 ) hero . moveLeft ( ) hero . use ( "lev…" at bounding box center [576, 213] width 211 height 238
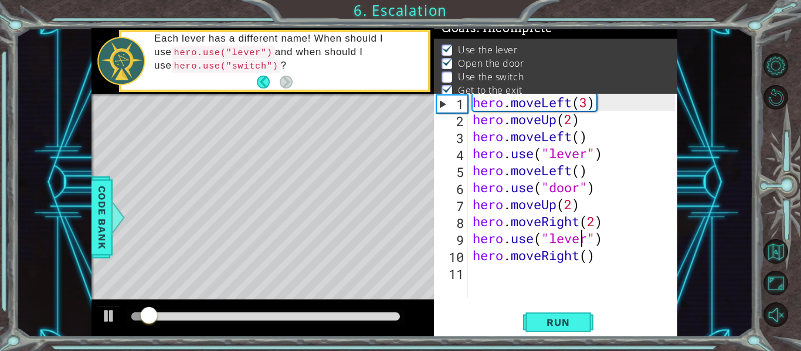
click at [586, 243] on div "hero . moveLeft ( 3 ) hero . moveUp ( 2 ) hero . moveLeft ( ) hero . use ( "lev…" at bounding box center [576, 213] width 211 height 238
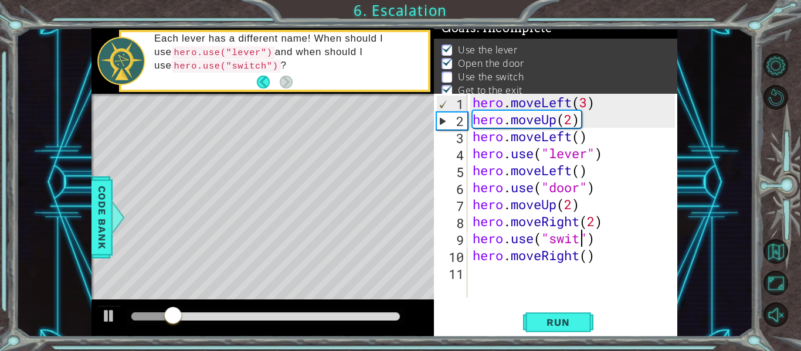
type textarea "hero.use("switch")"
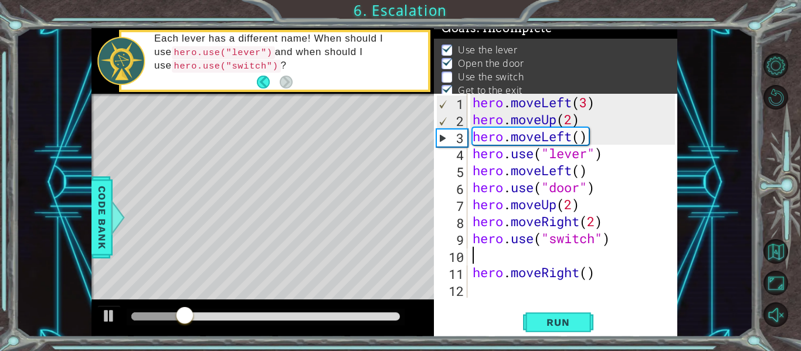
scroll to position [0, 0]
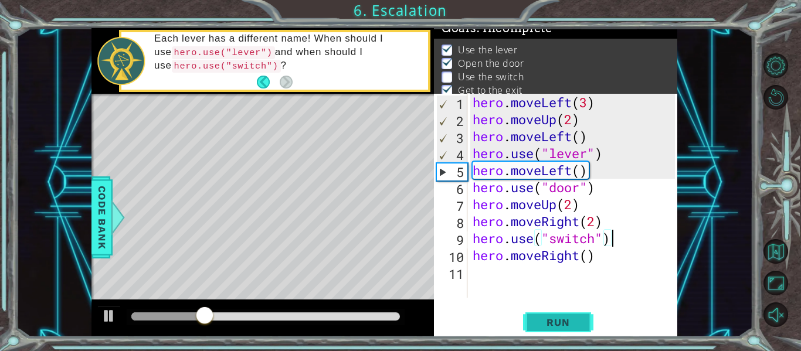
type textarea "hero.use("switch")"
click at [564, 329] on button "Run" at bounding box center [558, 323] width 70 height 24
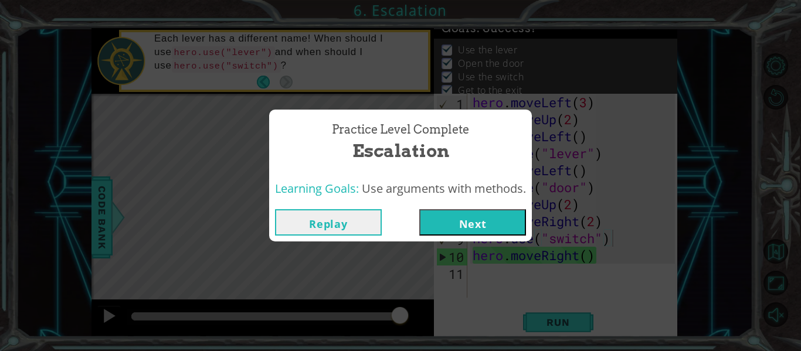
click at [487, 232] on button "Next" at bounding box center [472, 222] width 107 height 26
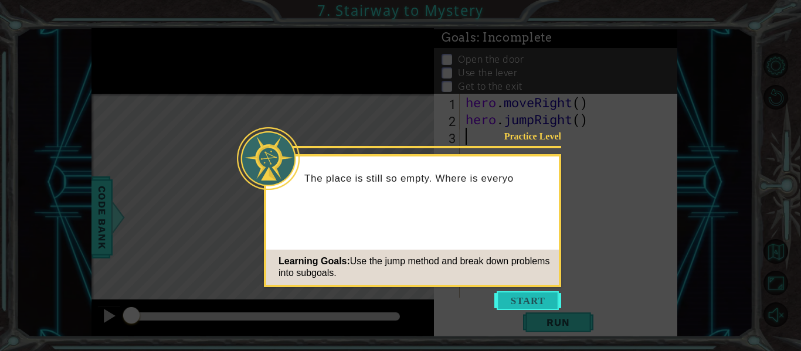
click at [533, 297] on button "Start" at bounding box center [528, 301] width 67 height 19
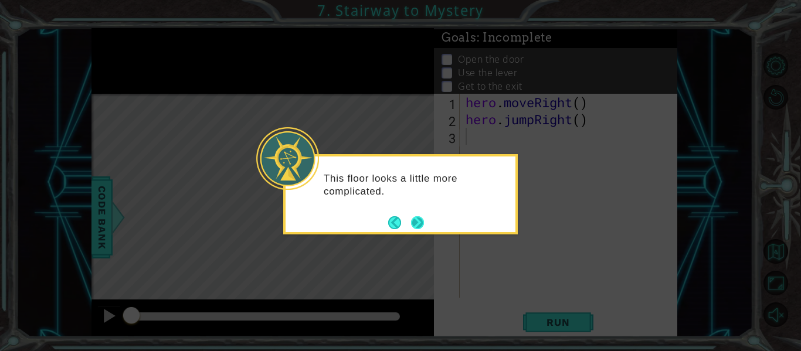
click at [414, 217] on button "Next" at bounding box center [417, 222] width 13 height 13
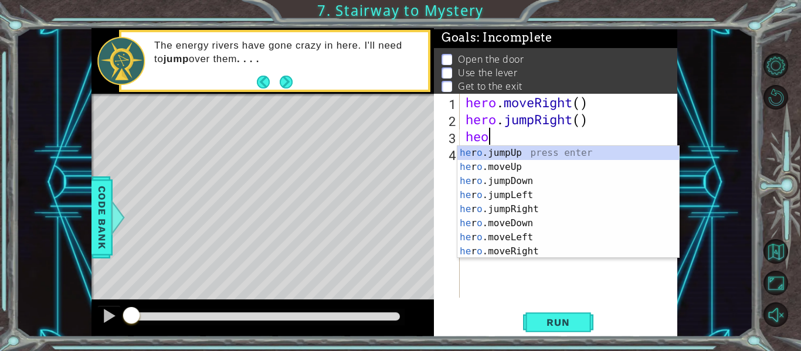
scroll to position [0, 1]
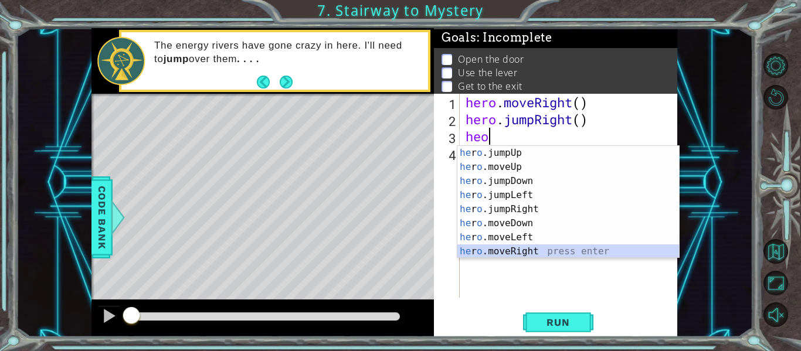
click at [526, 251] on div "he r o .jumpUp press enter he r o .moveUp press enter he r o .jumpDown press en…" at bounding box center [569, 216] width 222 height 141
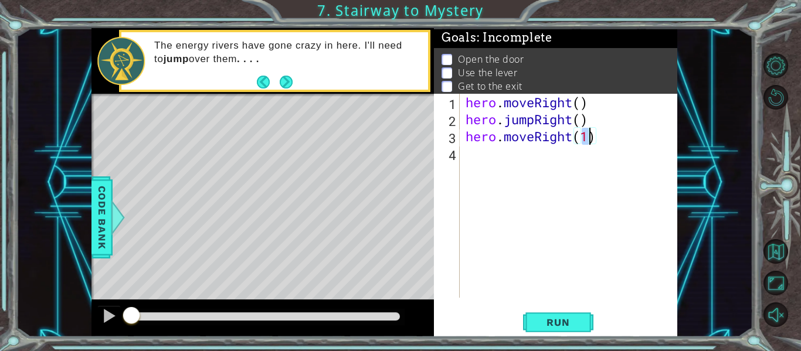
type textarea "hero.moveRight(2)"
click at [531, 158] on div "hero . moveRight ( ) hero . jumpRight ( ) hero . moveRight ( 2 )" at bounding box center [572, 213] width 218 height 238
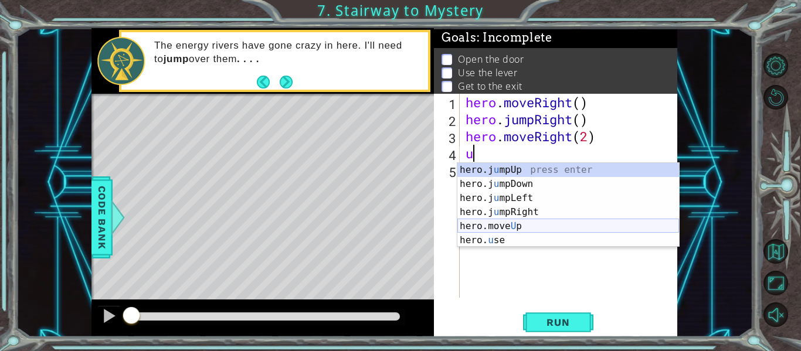
click at [519, 225] on div "hero.j u mpUp press enter hero.j u mpDown press enter hero.j u mpLeft press ent…" at bounding box center [569, 219] width 222 height 113
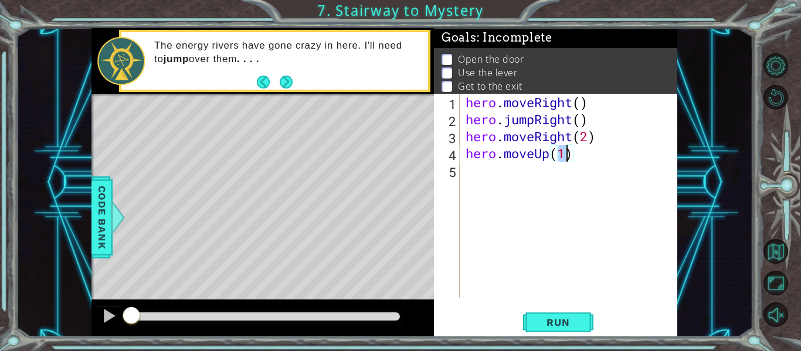
type textarea "hero.moveUp()"
type textarea "hero.use("door")"
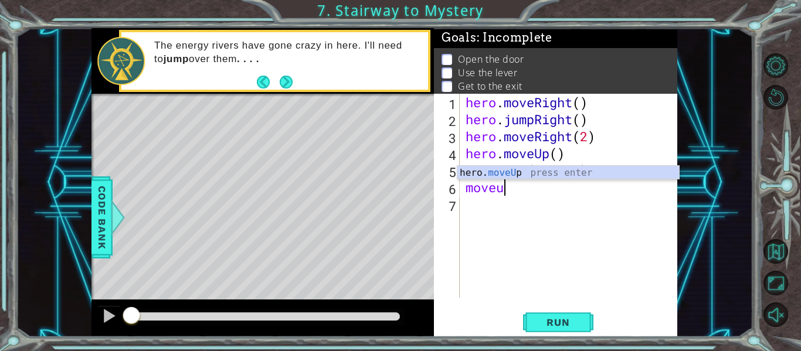
scroll to position [0, 1]
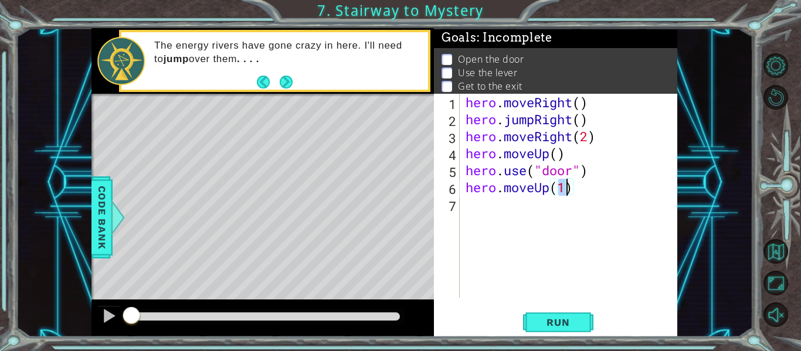
type textarea "hero.moveUp(2)"
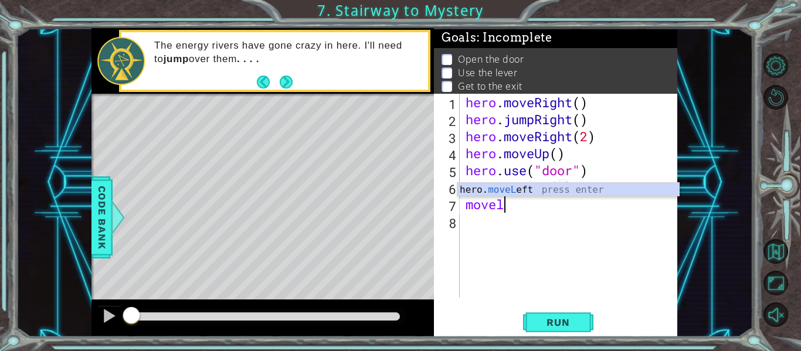
scroll to position [0, 2]
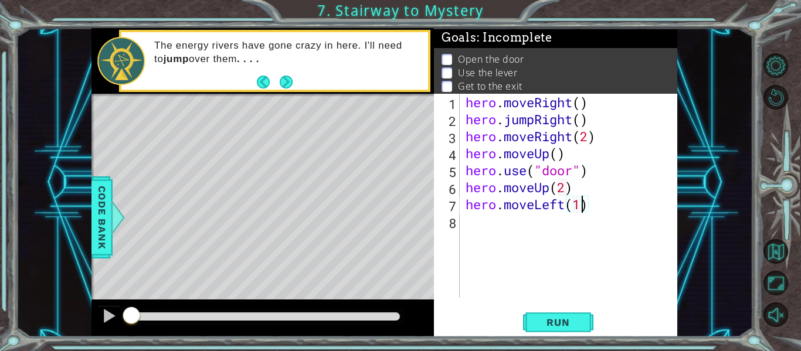
type textarea "hero.moveLeft()"
type textarea "hero.use("lever")"
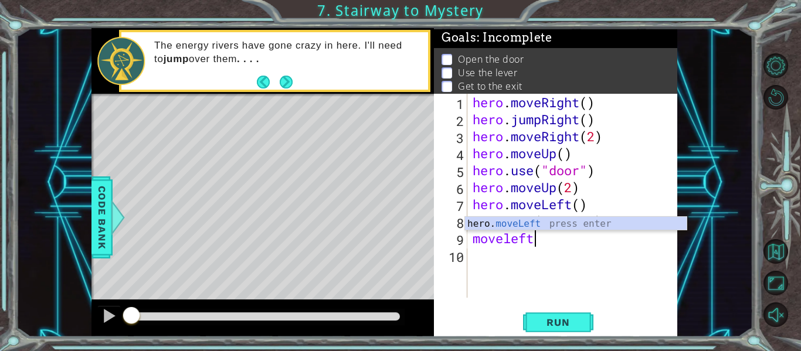
scroll to position [0, 2]
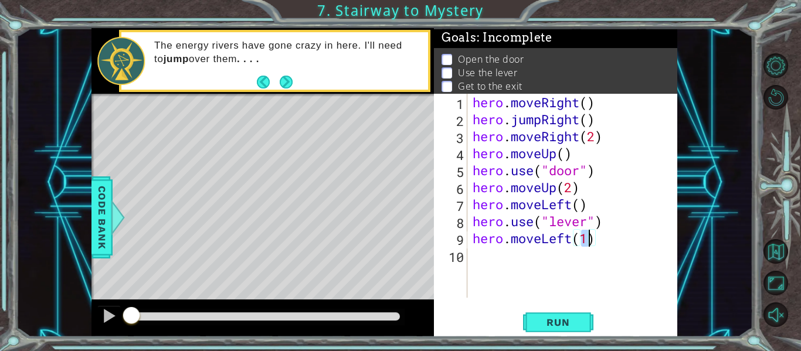
type textarea "hero.moveLeft(2)"
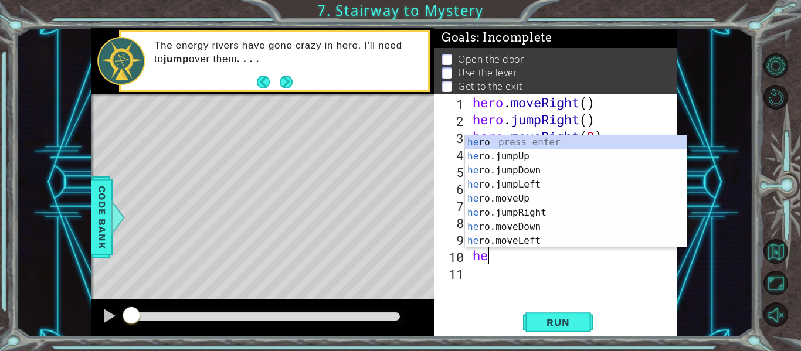
scroll to position [0, 1]
type textarea "hero"
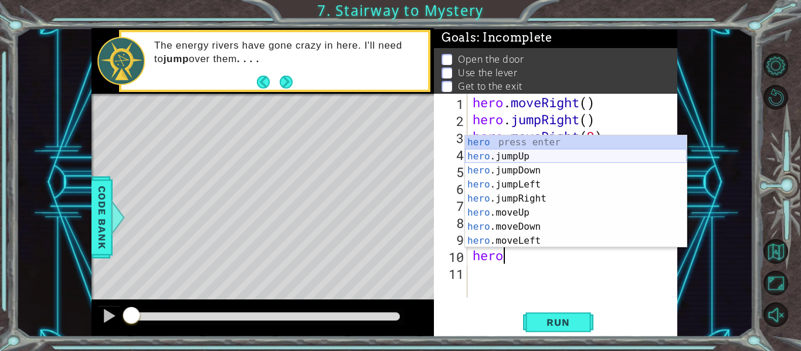
click at [499, 154] on div "hero press enter hero .jumpUp press enter hero .jumpDown press enter hero .jump…" at bounding box center [576, 206] width 222 height 141
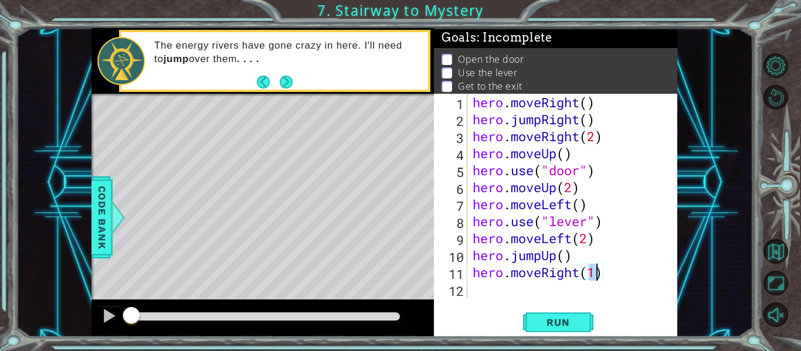
scroll to position [0, 5]
click at [553, 319] on span "Run" at bounding box center [558, 323] width 46 height 12
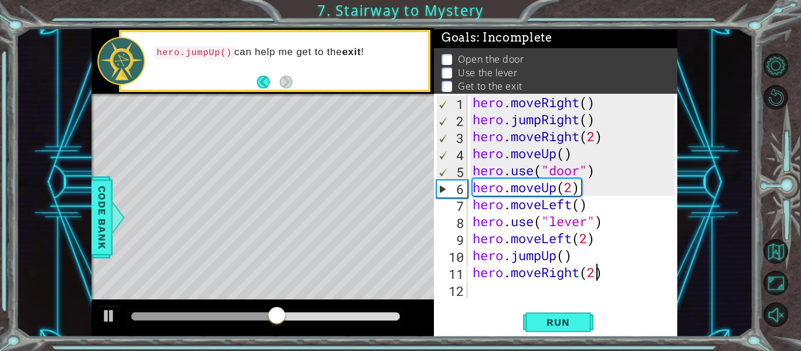
click at [594, 138] on div "hero . moveRight ( ) hero . jumpRight ( ) hero . moveRight ( 2 ) hero . moveUp …" at bounding box center [576, 213] width 211 height 238
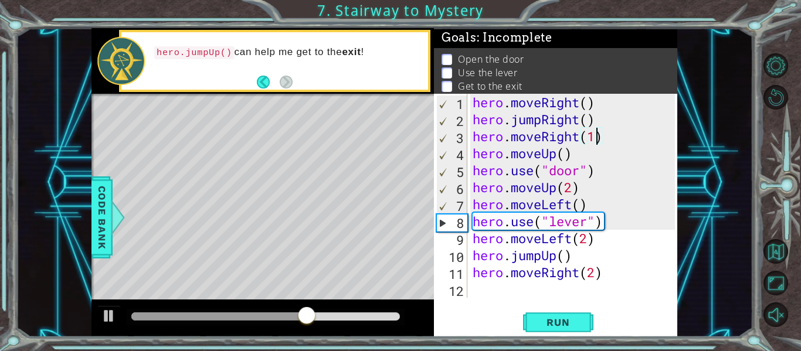
type textarea "hero.moveRight()"
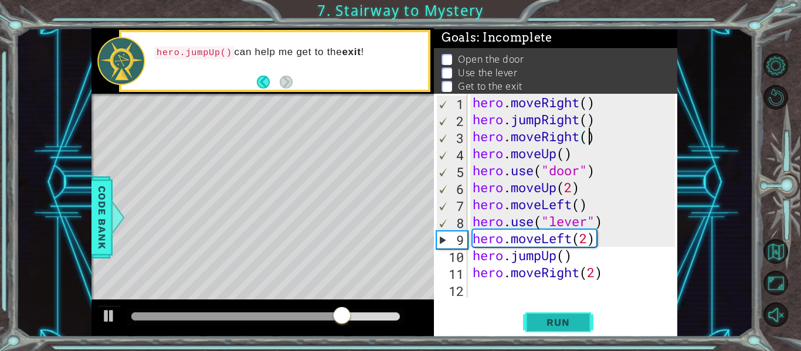
click at [571, 329] on span "Run" at bounding box center [558, 323] width 46 height 12
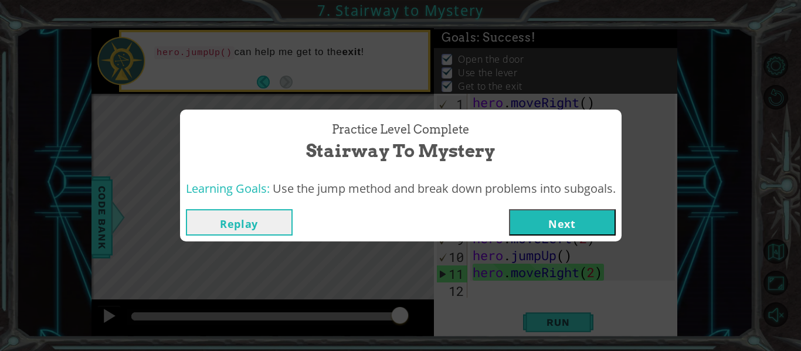
click at [566, 216] on button "Next" at bounding box center [562, 222] width 107 height 26
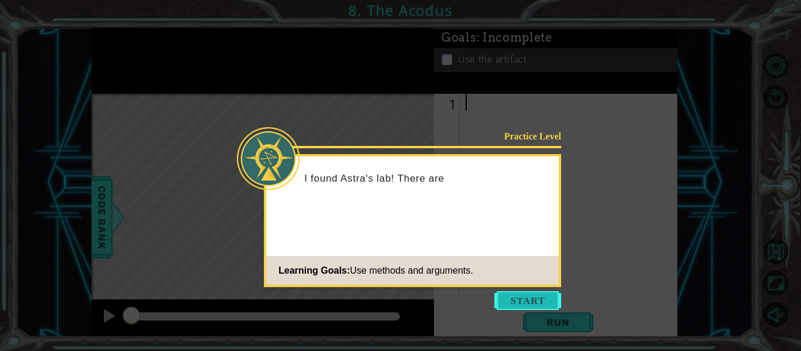
click at [515, 298] on button "Start" at bounding box center [528, 301] width 67 height 19
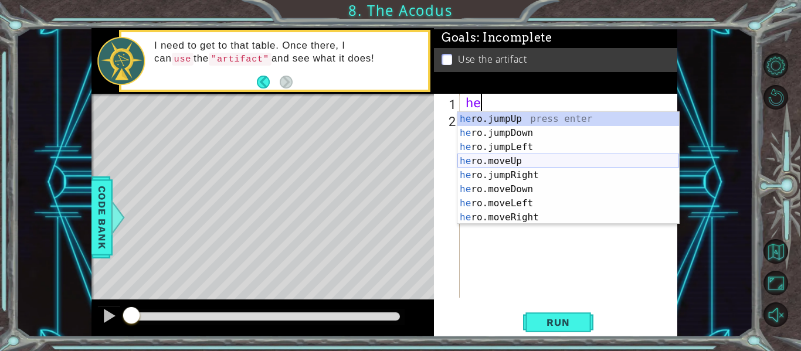
click at [527, 160] on div "he ro.jumpUp press enter he ro.jumpDown press enter he ro.jumpLeft press enter …" at bounding box center [569, 182] width 222 height 141
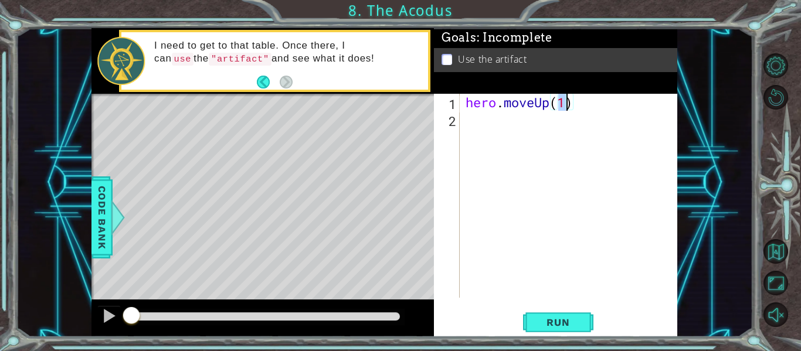
type textarea "hero.moveUp(2)"
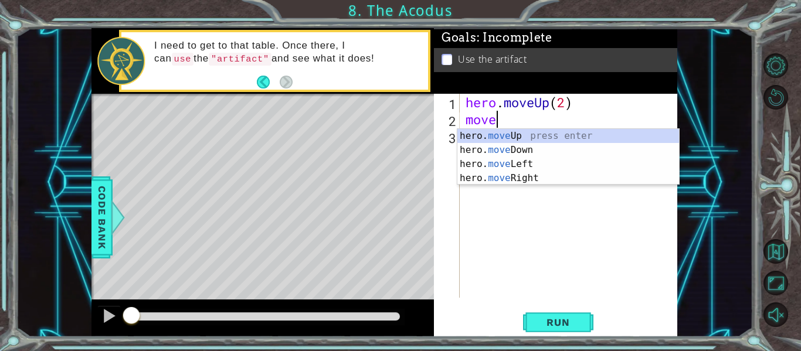
scroll to position [0, 1]
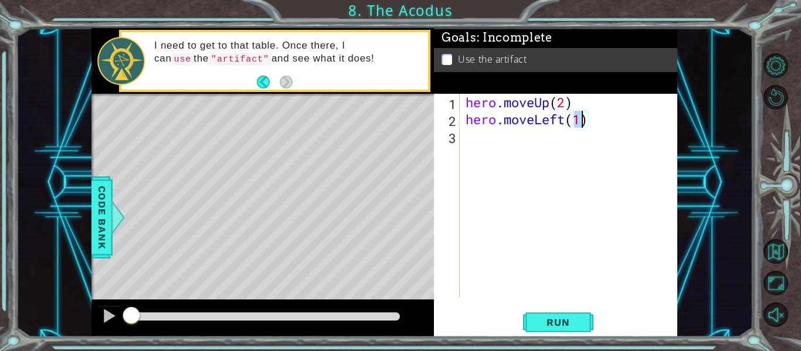
type textarea "hero.moveLeft()"
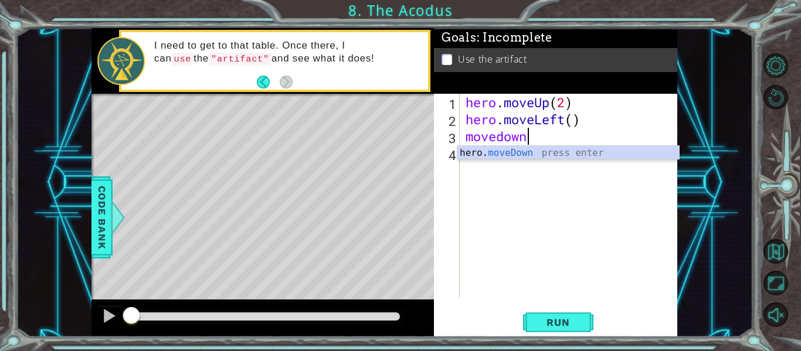
scroll to position [0, 2]
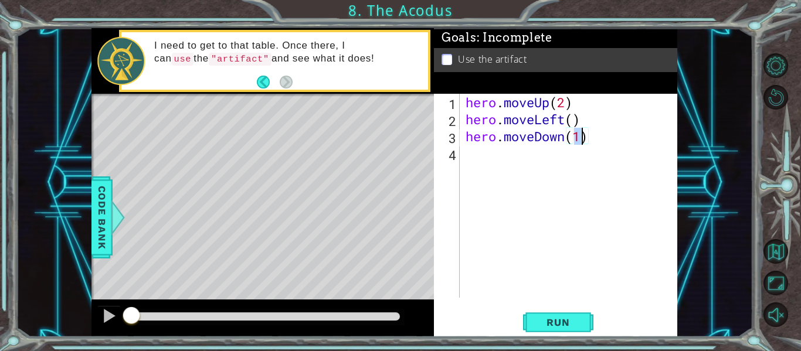
type textarea "hero.moveDown(2)"
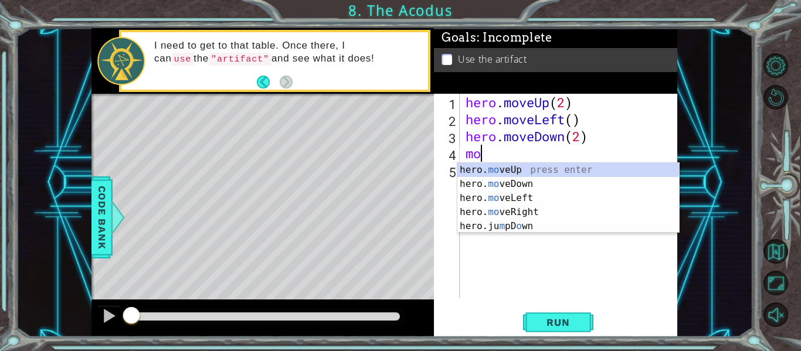
scroll to position [0, 0]
type textarea "m"
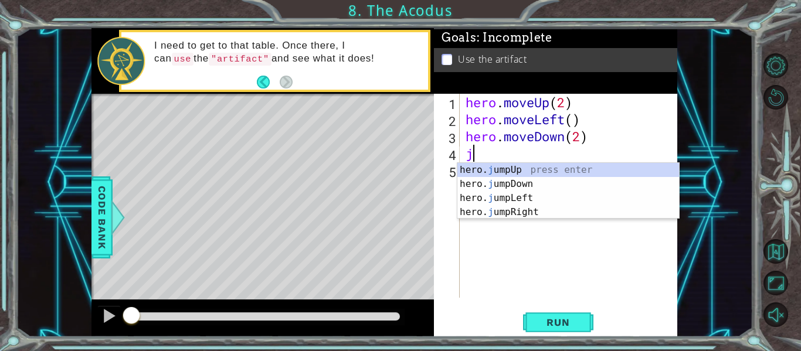
type textarea "ju"
click at [511, 194] on div "hero. ju mpUp press enter hero. ju mpDown press enter hero. ju mpLeft press ent…" at bounding box center [569, 205] width 222 height 84
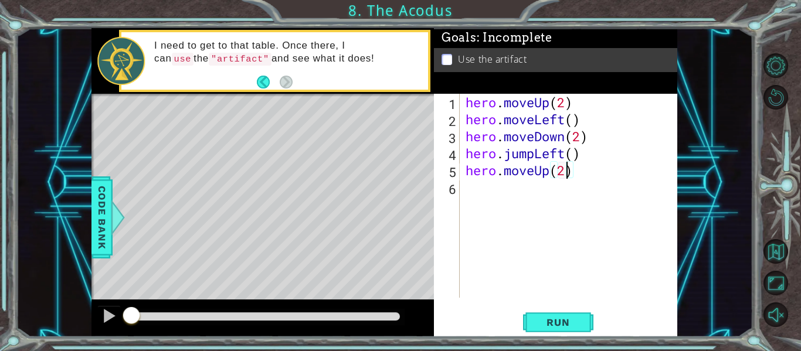
scroll to position [0, 4]
type textarea "hero.moveUp(2)"
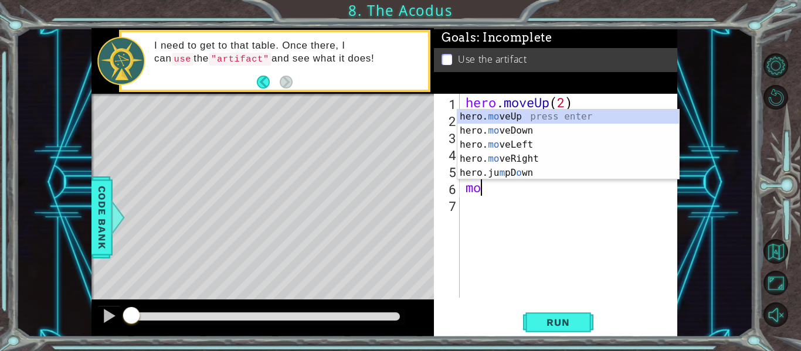
scroll to position [0, 1]
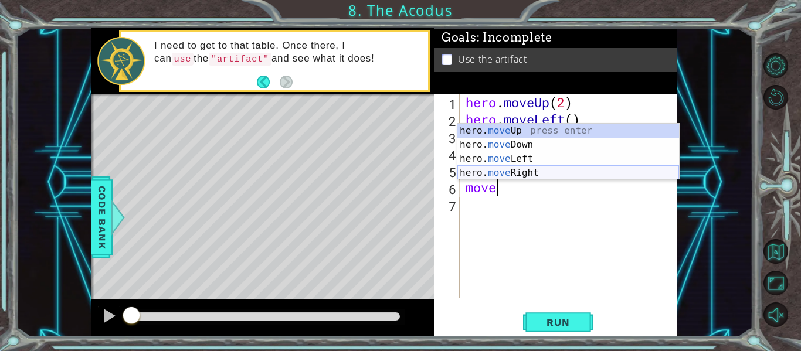
click at [541, 177] on div "hero. move Up press enter hero. move Down press enter hero. move Left press ent…" at bounding box center [569, 166] width 222 height 84
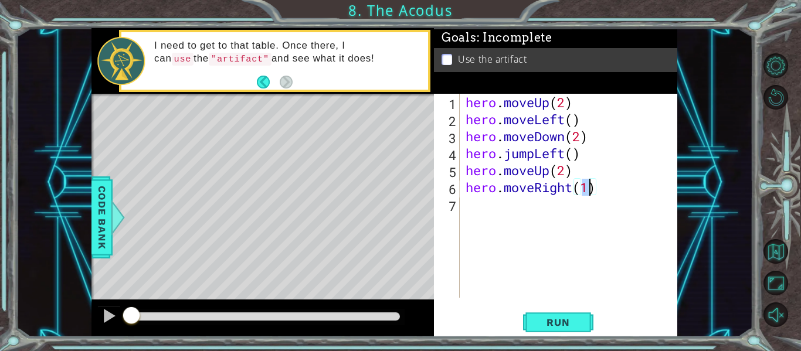
type textarea "hero.moveRight()"
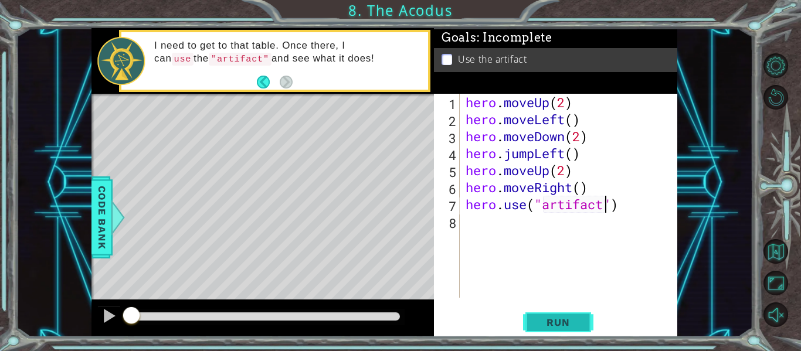
type textarea "hero.use("artifact")"
click at [567, 329] on button "Run" at bounding box center [558, 323] width 70 height 24
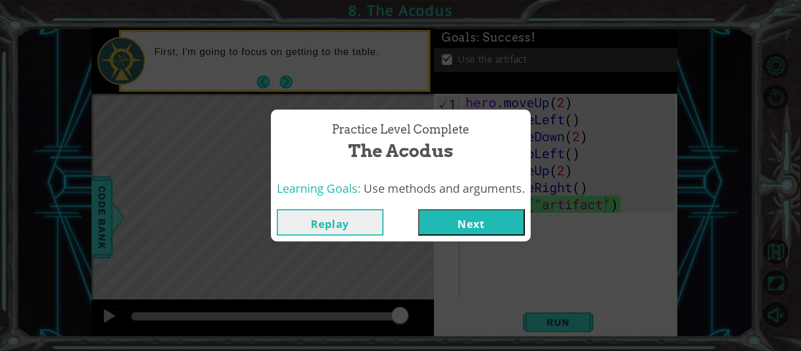
click at [483, 212] on button "Next" at bounding box center [471, 222] width 107 height 26
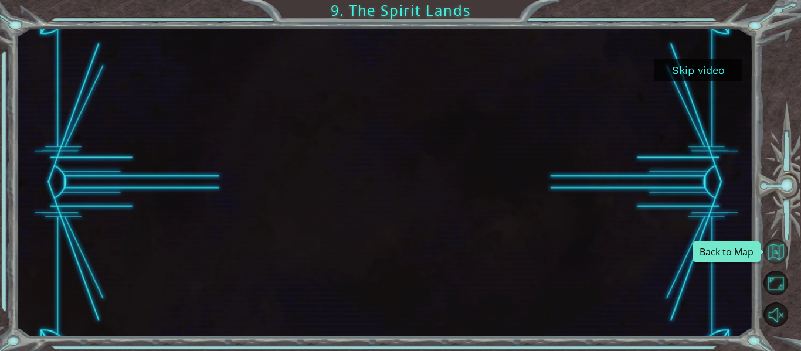
click at [777, 244] on button "Back to Map" at bounding box center [776, 251] width 25 height 25
